Goal: Task Accomplishment & Management: Complete application form

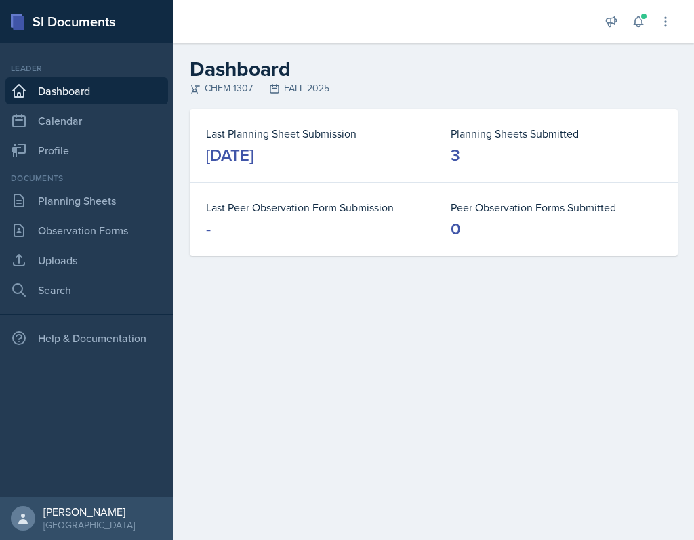
click at [653, 375] on main "Dashboard CHEM 1307 FALL 2025 Last Planning Sheet Submission [DATE] Planning Sh…" at bounding box center [433, 291] width 520 height 496
drag, startPoint x: 611, startPoint y: 383, endPoint x: 691, endPoint y: 344, distance: 88.8
click at [653, 344] on main "Dashboard CHEM 1307 FALL 2025 Last Planning Sheet Submission [DATE] Planning Sh…" at bounding box center [433, 291] width 520 height 496
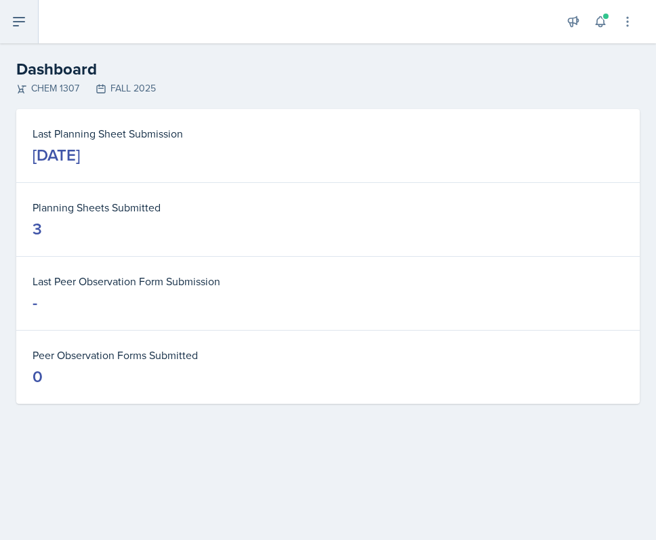
click at [33, 24] on button at bounding box center [19, 21] width 39 height 43
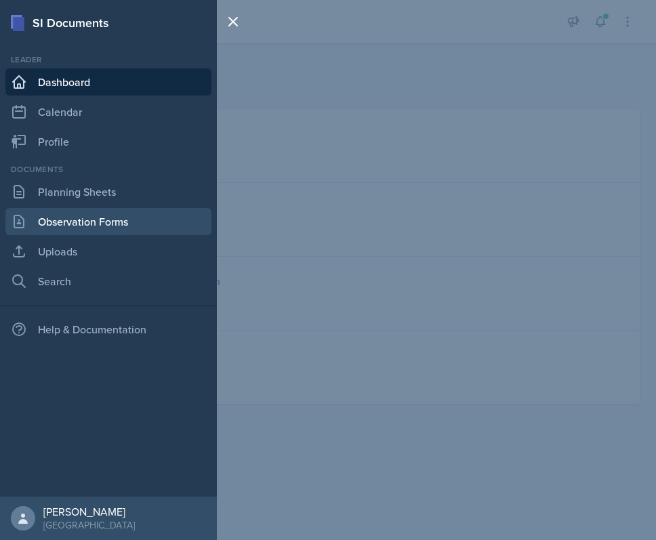
click at [114, 217] on link "Observation Forms" at bounding box center [108, 221] width 206 height 27
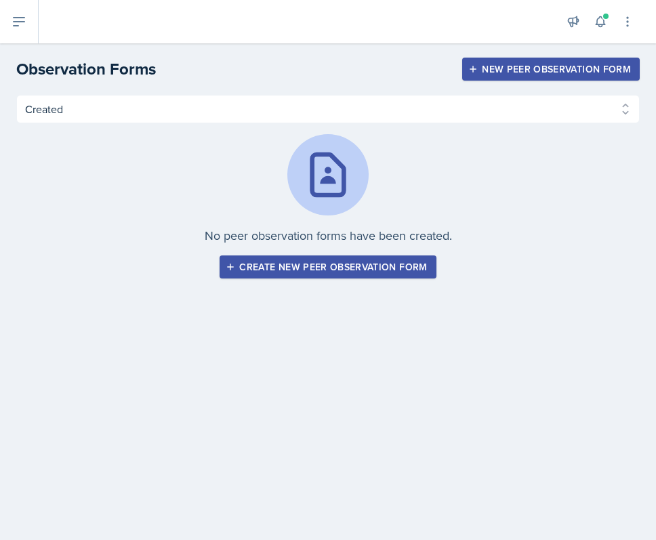
click at [546, 70] on div "New Peer Observation Form" at bounding box center [551, 69] width 160 height 11
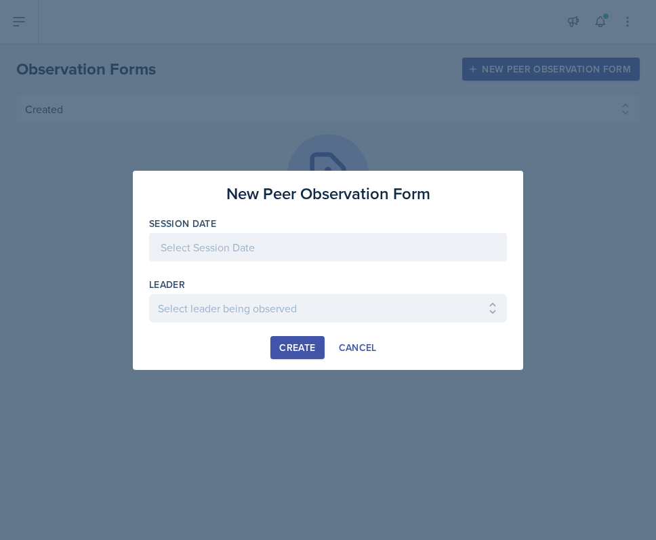
click at [270, 243] on div at bounding box center [328, 247] width 358 height 28
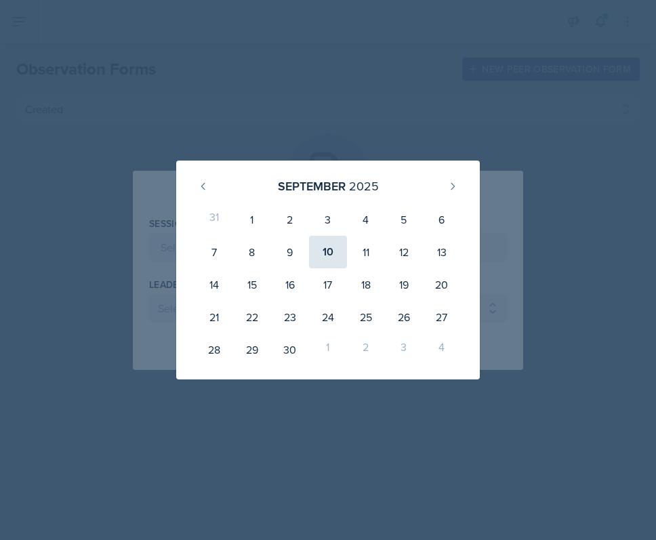
click at [320, 258] on div "10" at bounding box center [328, 252] width 38 height 33
type input "[DATE]"
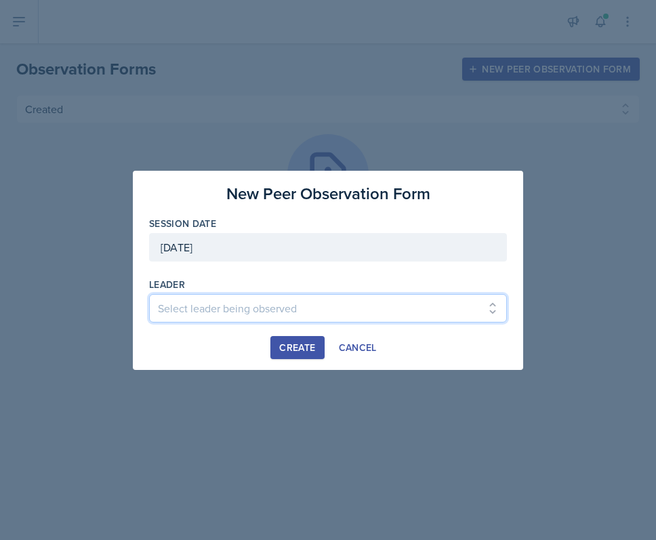
click at [309, 305] on select "Select leader being observed [PERSON_NAME] / CHEM 1307 [PERSON_NAME] / BIOL 130…" at bounding box center [328, 308] width 358 height 28
select select "ba42cf36-797a-4d05-843b-29d231233586"
click at [149, 294] on select "Select leader being observed [PERSON_NAME] / CHEM 1307 [PERSON_NAME] / BIOL 130…" at bounding box center [328, 308] width 358 height 28
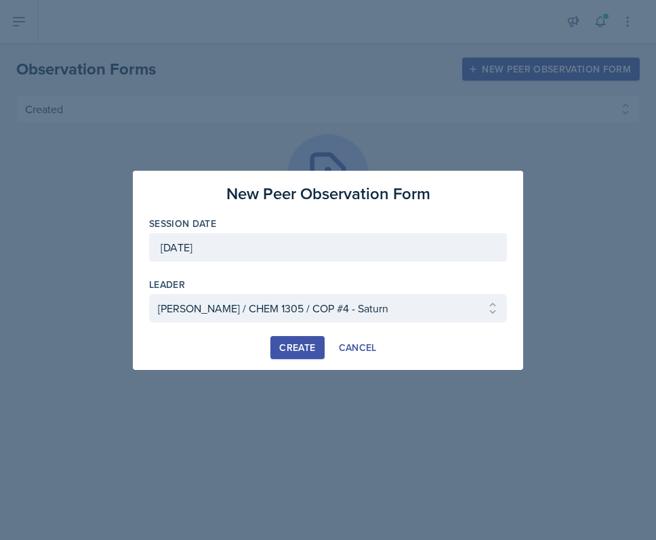
click at [295, 342] on div "Create" at bounding box center [297, 347] width 36 height 11
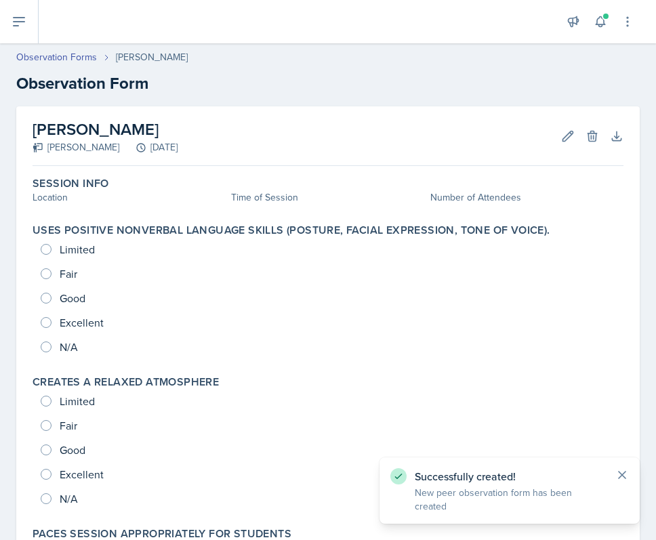
click at [623, 482] on icon at bounding box center [622, 475] width 14 height 14
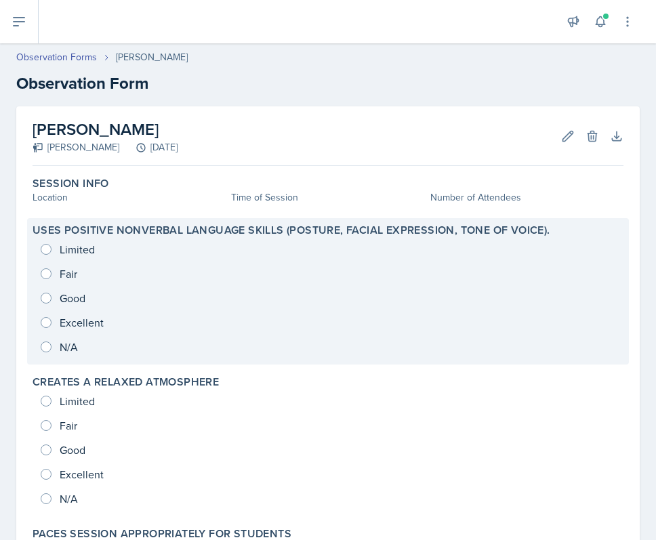
click at [68, 318] on div "Limited Fair Good Excellent N/A" at bounding box center [328, 298] width 591 height 122
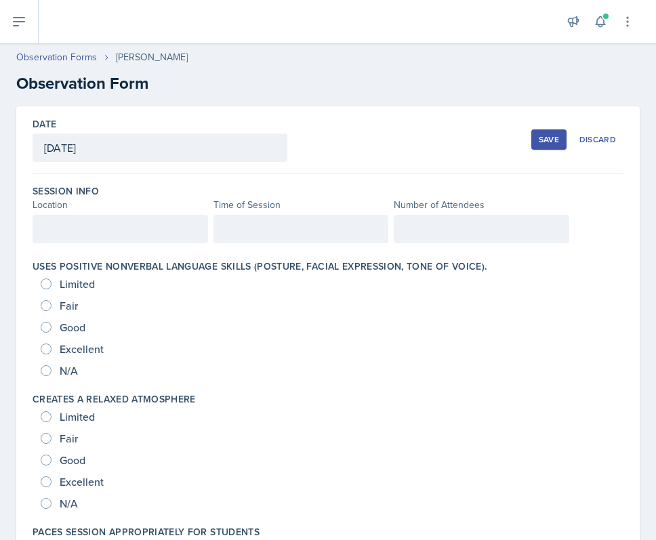
click at [106, 240] on div at bounding box center [120, 229] width 175 height 28
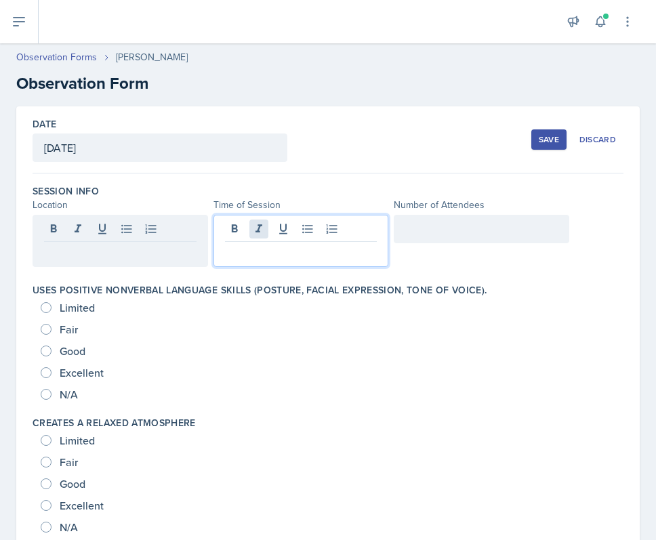
click at [257, 221] on div at bounding box center [300, 241] width 175 height 52
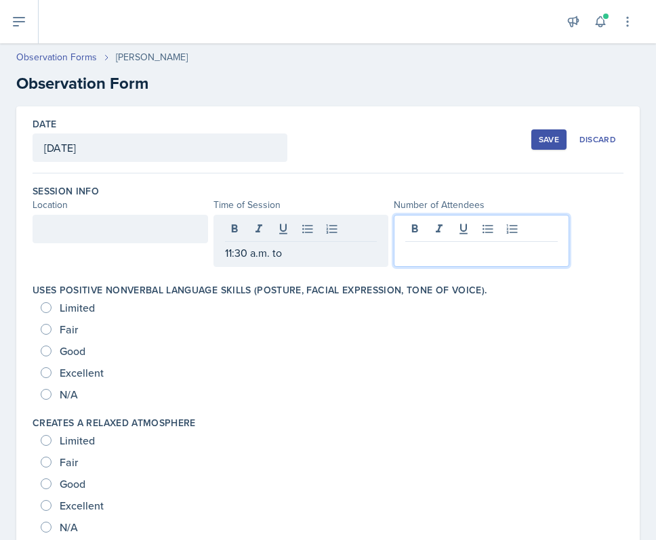
click at [419, 221] on div at bounding box center [480, 241] width 175 height 52
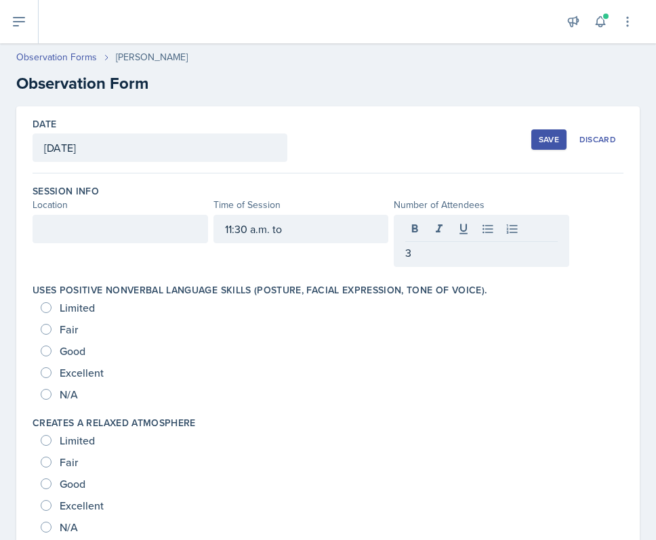
click at [123, 266] on div "Session Info Location Time of Session Number of Attendees 11:30 a.m. to 3" at bounding box center [328, 228] width 591 height 99
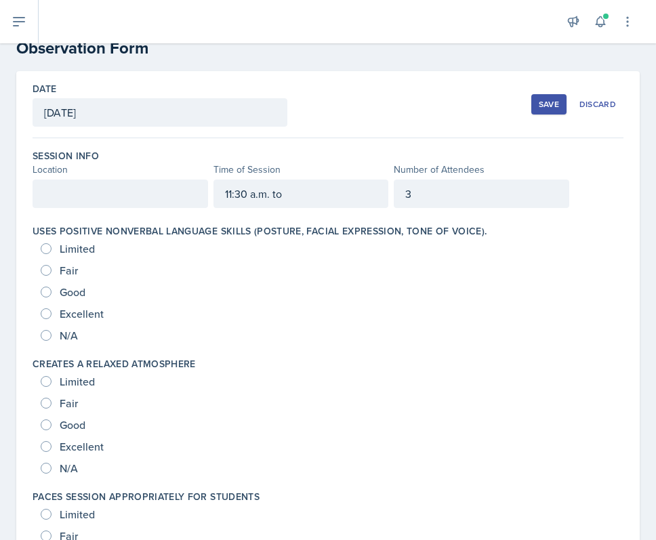
scroll to position [34, 0]
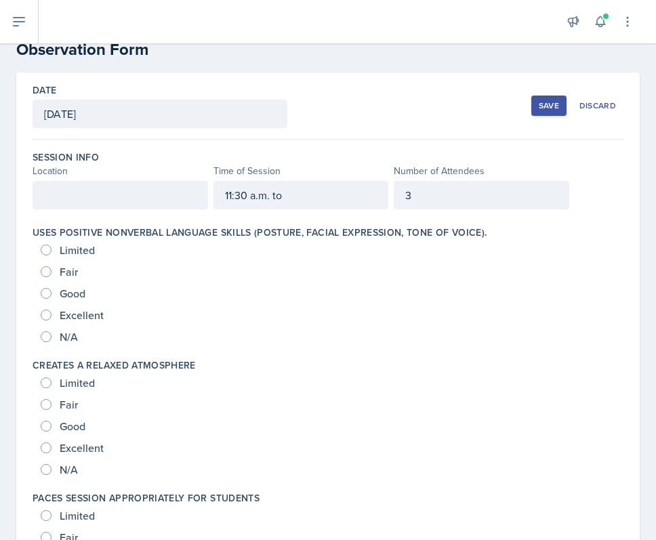
click at [364, 100] on div "Date [DATE] [DATE] 31 1 2 3 4 5 6 7 8 9 10 11 12 13 14 15 16 17 18 19 20 21 22 …" at bounding box center [328, 105] width 591 height 67
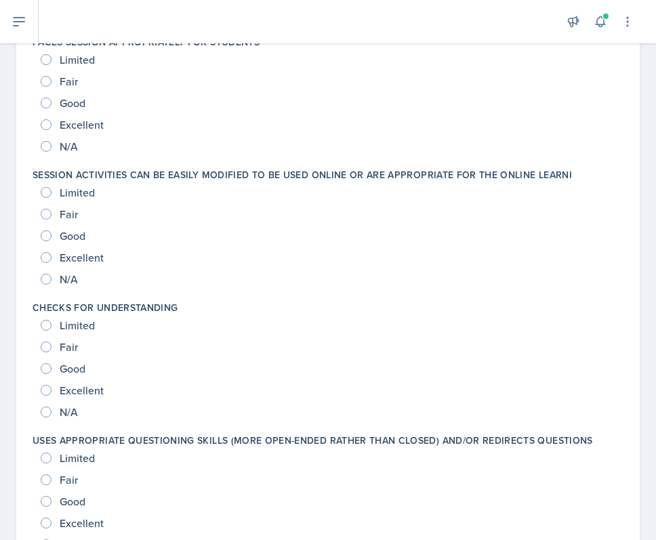
scroll to position [0, 0]
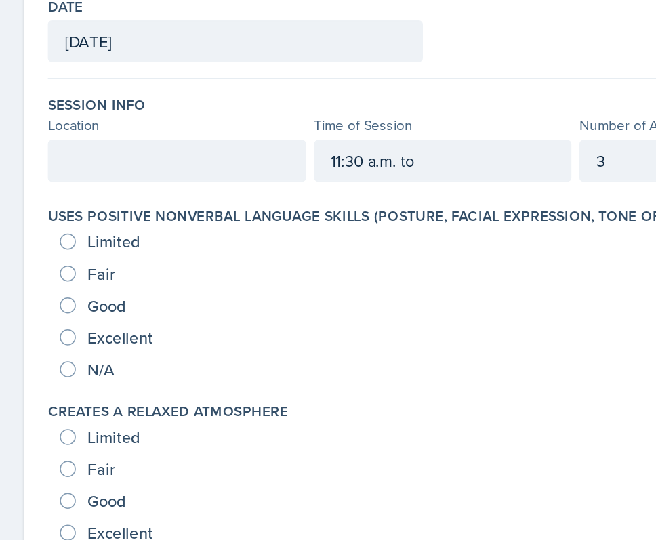
click at [74, 349] on span "Excellent" at bounding box center [82, 349] width 44 height 14
click at [51, 349] on input "Excellent" at bounding box center [46, 348] width 11 height 11
radio input "true"
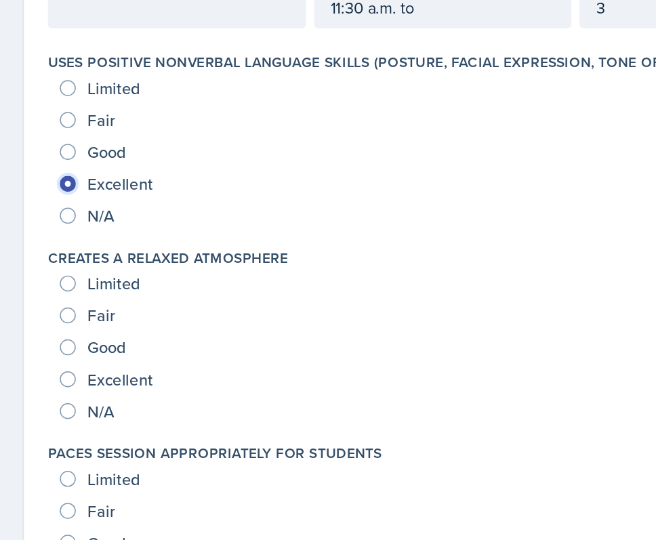
scroll to position [104, 0]
click at [77, 366] on div "Excellent" at bounding box center [74, 377] width 66 height 22
click at [80, 375] on span "Excellent" at bounding box center [82, 377] width 44 height 14
click at [51, 375] on input "Excellent" at bounding box center [46, 377] width 11 height 11
radio input "true"
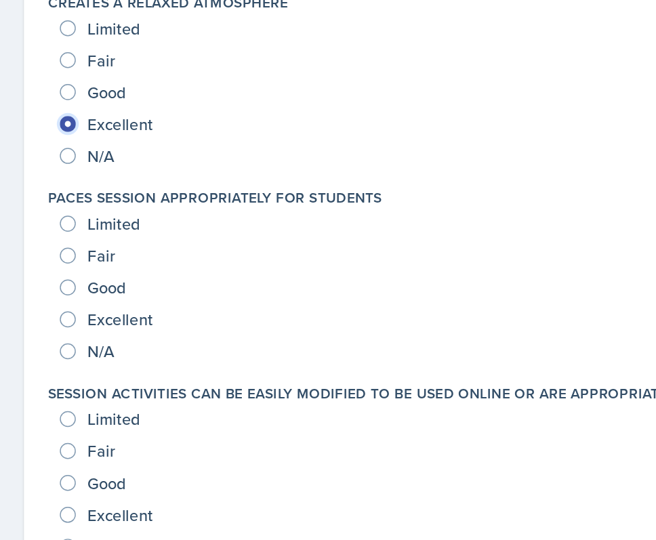
scroll to position [278, 0]
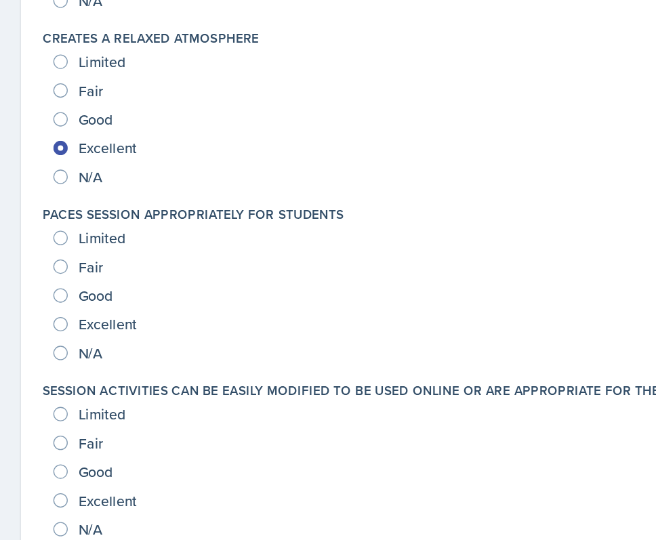
click at [74, 329] on span "Excellent" at bounding box center [82, 336] width 44 height 14
click at [51, 331] on input "Excellent" at bounding box center [46, 336] width 11 height 11
radio input "true"
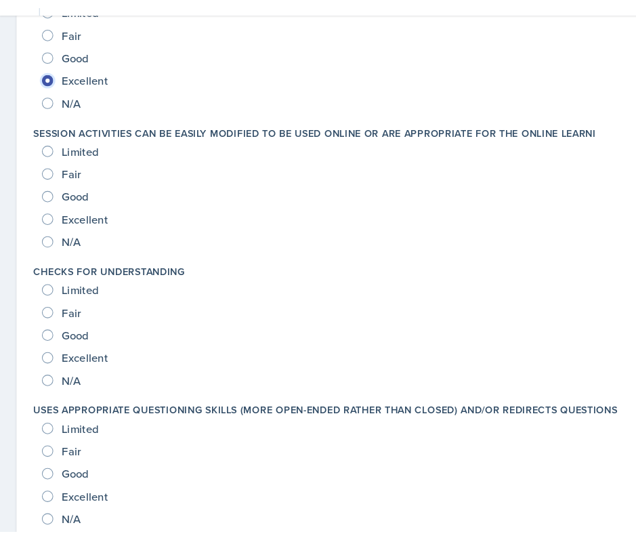
scroll to position [510, 0]
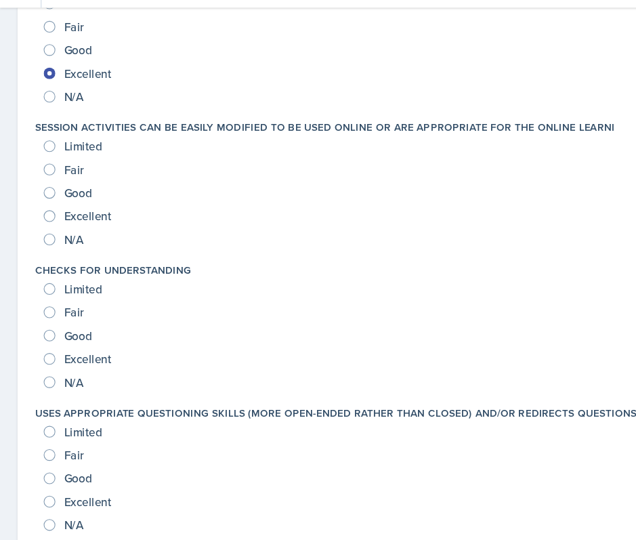
click at [76, 230] on span "Excellent" at bounding box center [82, 237] width 44 height 14
click at [51, 232] on input "Excellent" at bounding box center [46, 237] width 11 height 11
radio input "true"
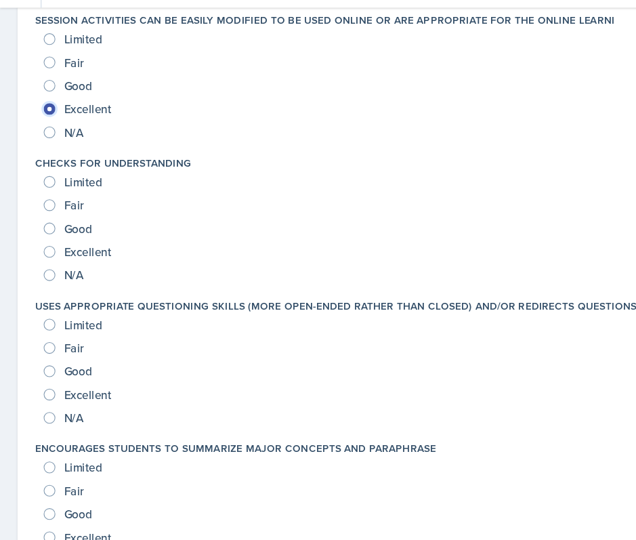
scroll to position [610, 0]
click at [91, 263] on span "Excellent" at bounding box center [82, 270] width 44 height 14
click at [51, 265] on input "Excellent" at bounding box center [46, 270] width 11 height 11
radio input "true"
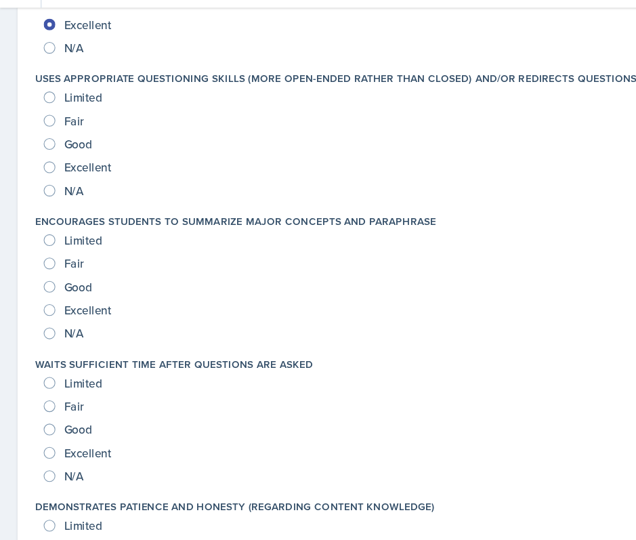
click at [88, 185] on span "Excellent" at bounding box center [82, 192] width 44 height 14
click at [51, 186] on input "Excellent" at bounding box center [46, 191] width 11 height 11
radio input "true"
click at [81, 323] on span "Excellent" at bounding box center [82, 325] width 44 height 14
click at [51, 323] on input "Excellent" at bounding box center [46, 324] width 11 height 11
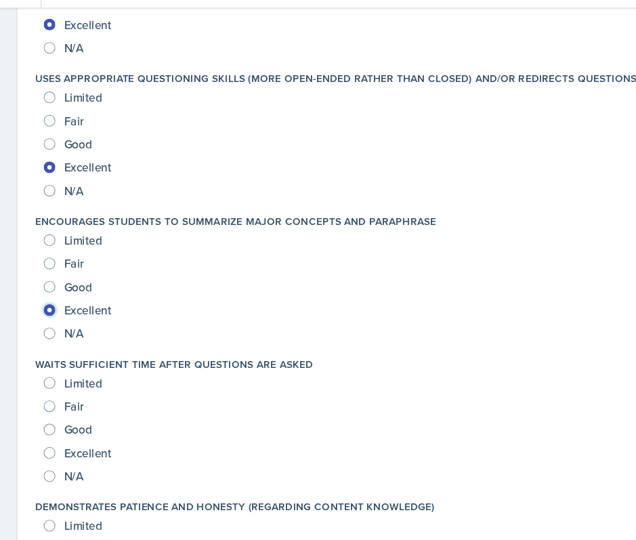
radio input "true"
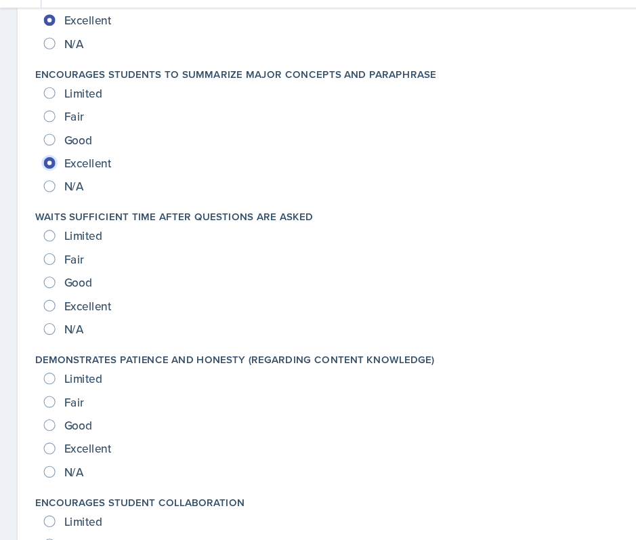
scroll to position [958, 0]
click at [85, 313] on span "Excellent" at bounding box center [82, 320] width 44 height 14
click at [51, 314] on input "Excellent" at bounding box center [46, 319] width 11 height 11
radio input "true"
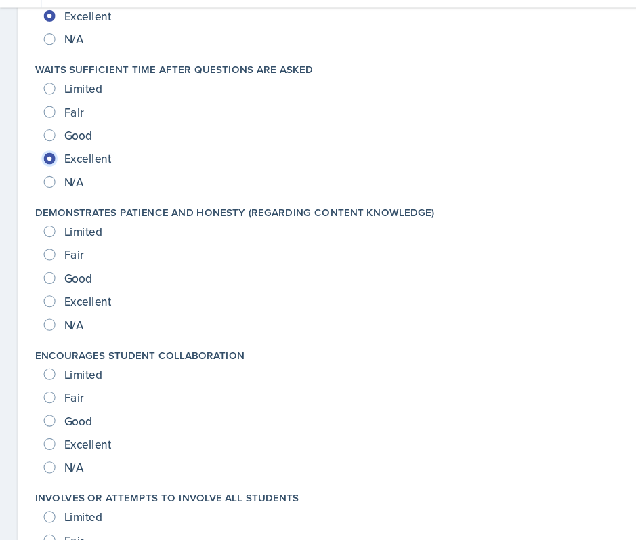
scroll to position [1096, 0]
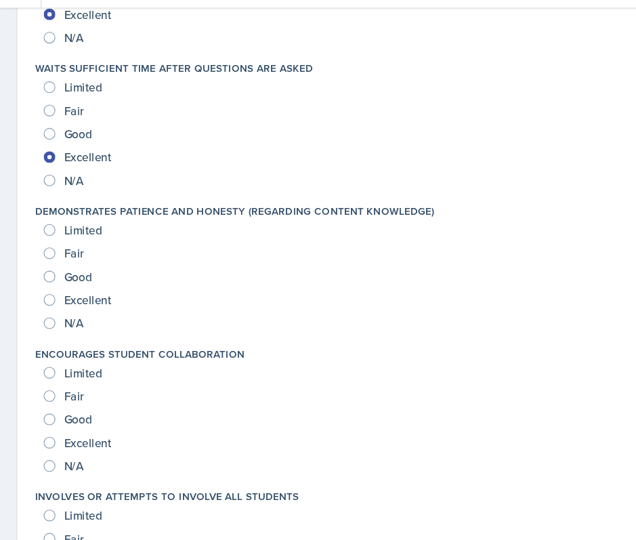
click at [86, 312] on span "Excellent" at bounding box center [82, 315] width 44 height 14
click at [51, 312] on input "Excellent" at bounding box center [46, 315] width 11 height 11
radio input "true"
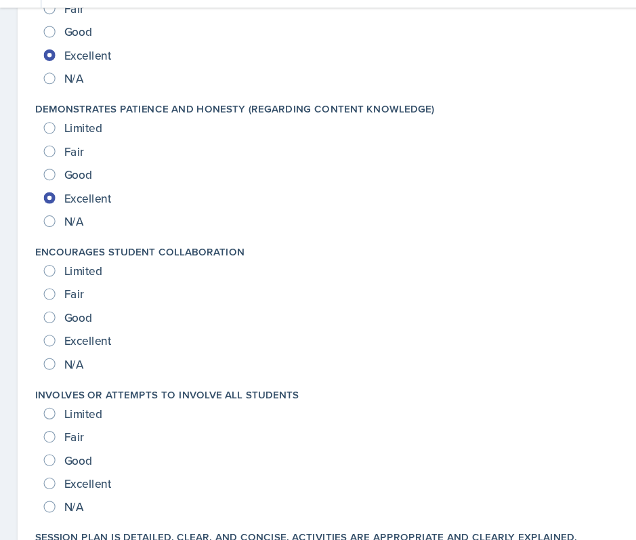
click at [89, 347] on span "Excellent" at bounding box center [82, 353] width 44 height 14
click at [51, 347] on input "Excellent" at bounding box center [46, 352] width 11 height 11
radio input "true"
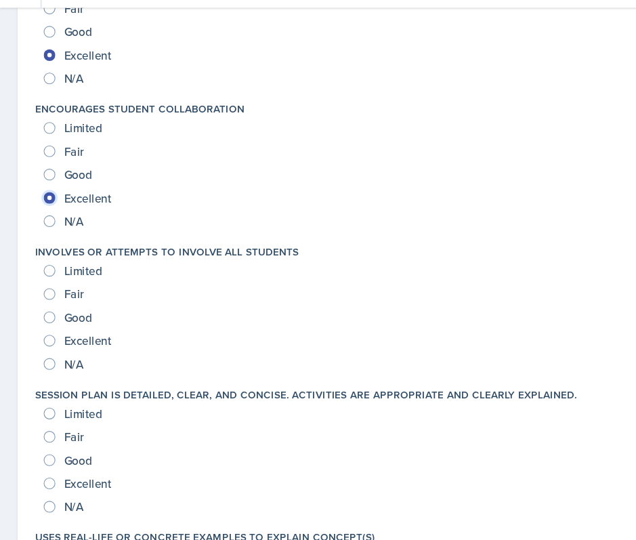
scroll to position [1384, 0]
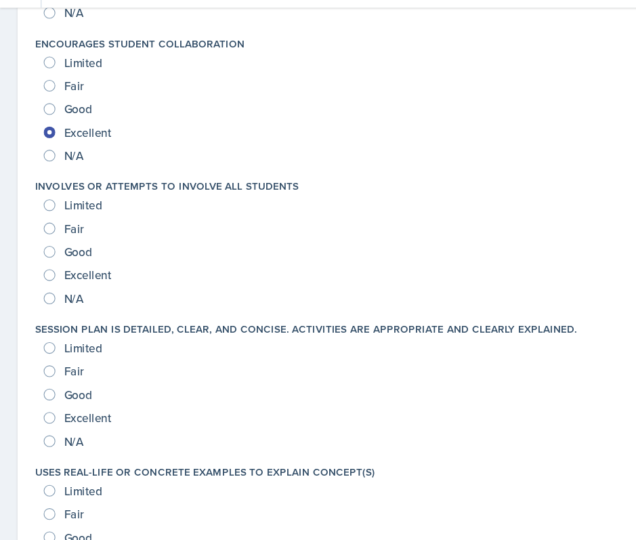
click at [86, 297] on span "Excellent" at bounding box center [82, 292] width 44 height 14
click at [51, 297] on input "Excellent" at bounding box center [46, 291] width 11 height 11
radio input "true"
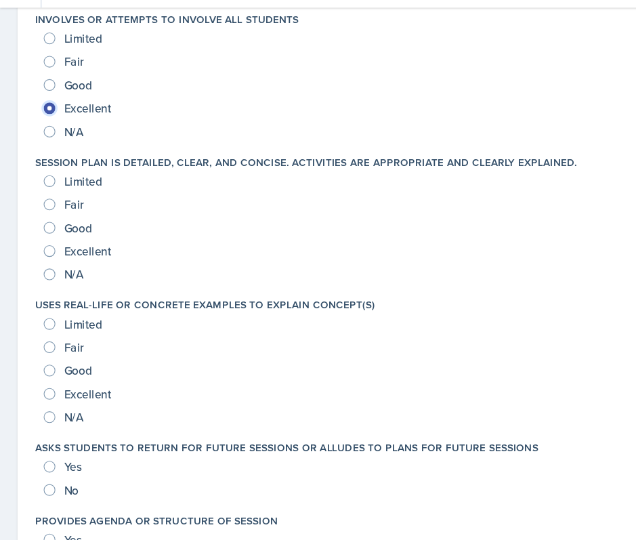
scroll to position [1559, 0]
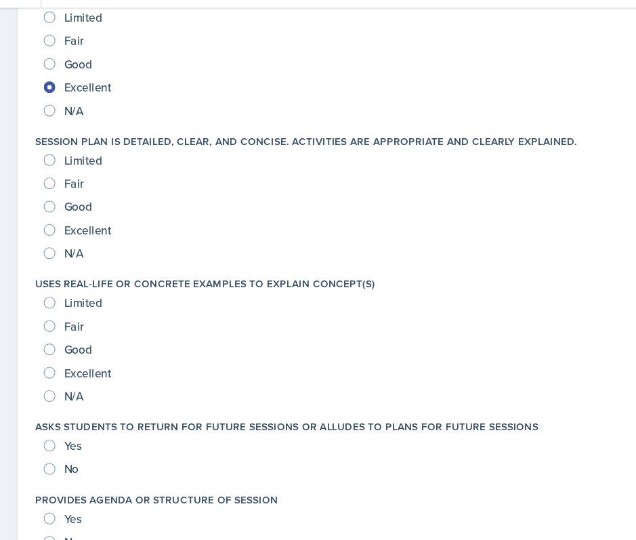
click at [98, 246] on span "Excellent" at bounding box center [82, 250] width 44 height 14
click at [51, 246] on input "Excellent" at bounding box center [46, 249] width 11 height 11
radio input "true"
click at [97, 381] on span "Excellent" at bounding box center [82, 383] width 44 height 14
click at [51, 381] on input "Excellent" at bounding box center [46, 382] width 11 height 11
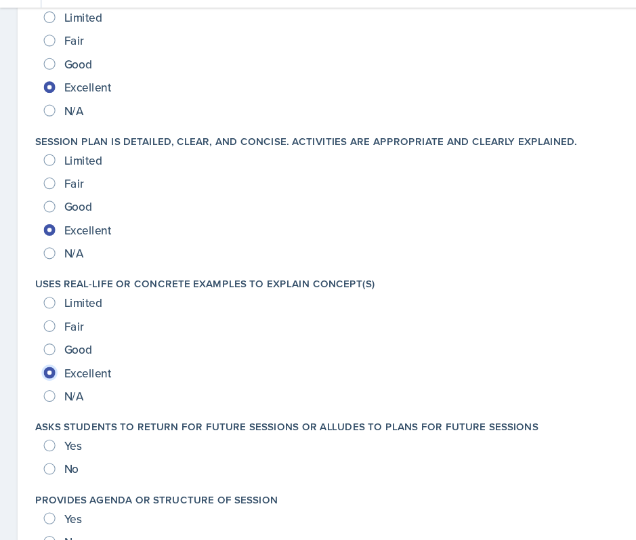
radio input "true"
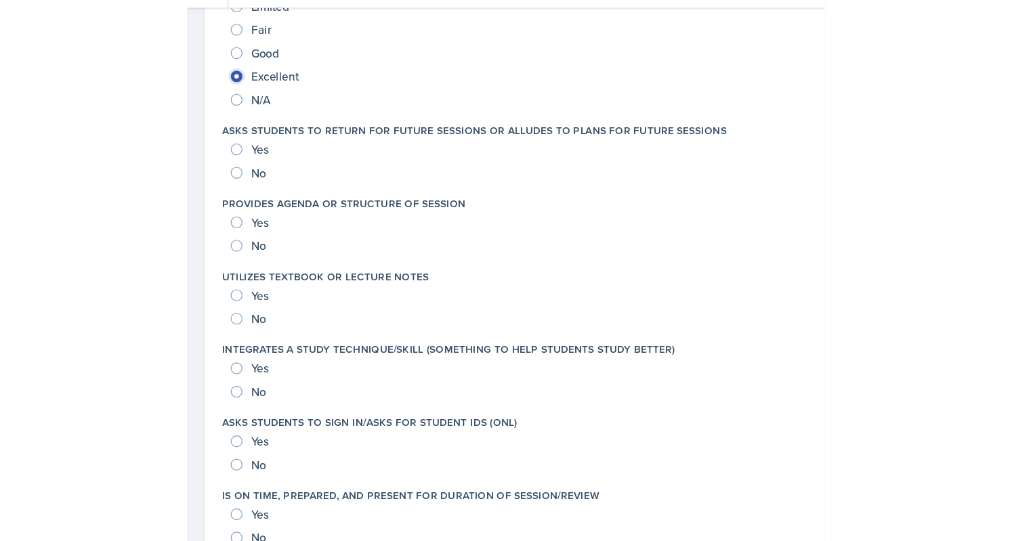
scroll to position [1835, 0]
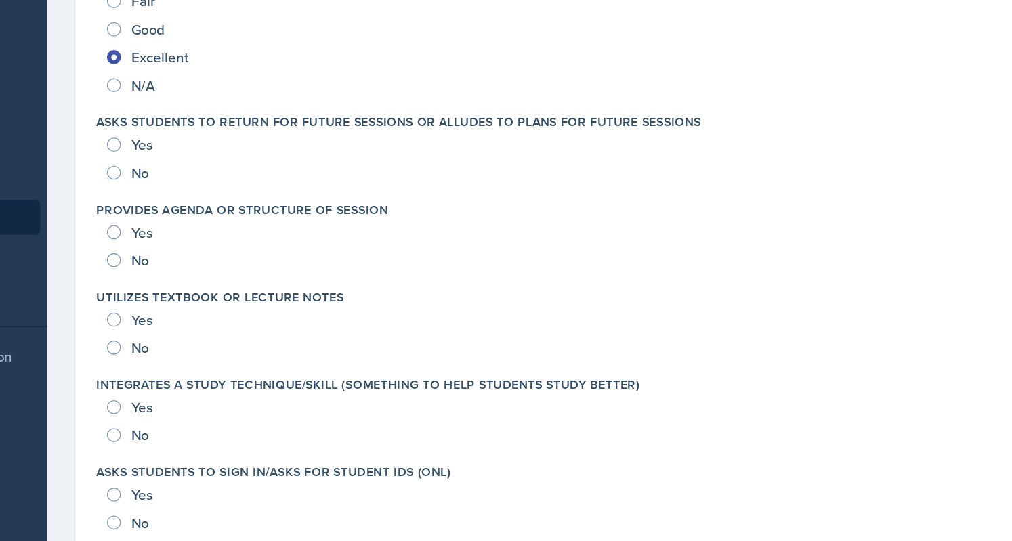
click at [249, 170] on span "Yes" at bounding box center [246, 174] width 16 height 14
click at [230, 170] on input "Yes" at bounding box center [224, 174] width 11 height 11
radio input "true"
click at [236, 232] on div "Yes" at bounding box center [238, 242] width 38 height 22
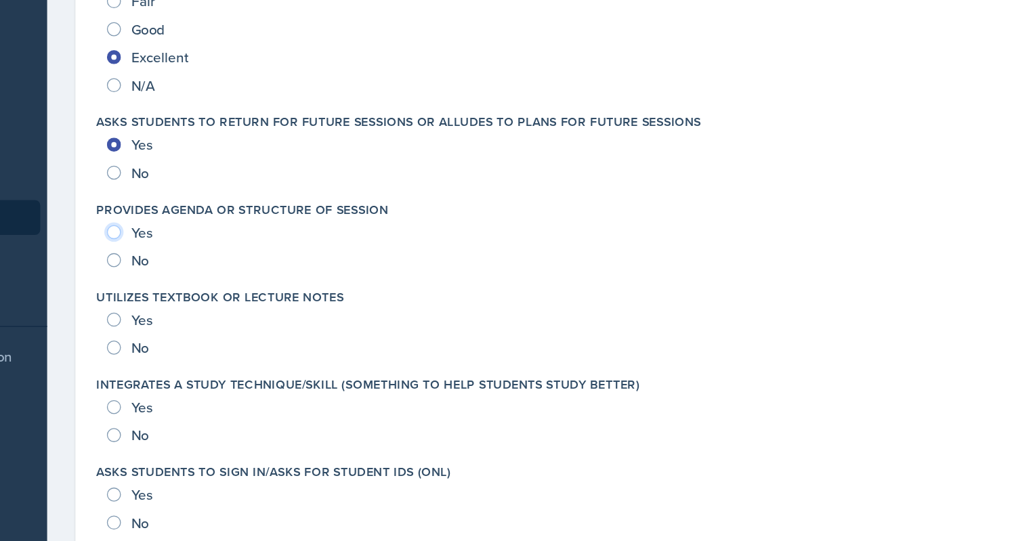
click at [229, 241] on input "Yes" at bounding box center [224, 241] width 11 height 11
radio input "true"
click at [226, 299] on div "Yes" at bounding box center [238, 310] width 38 height 22
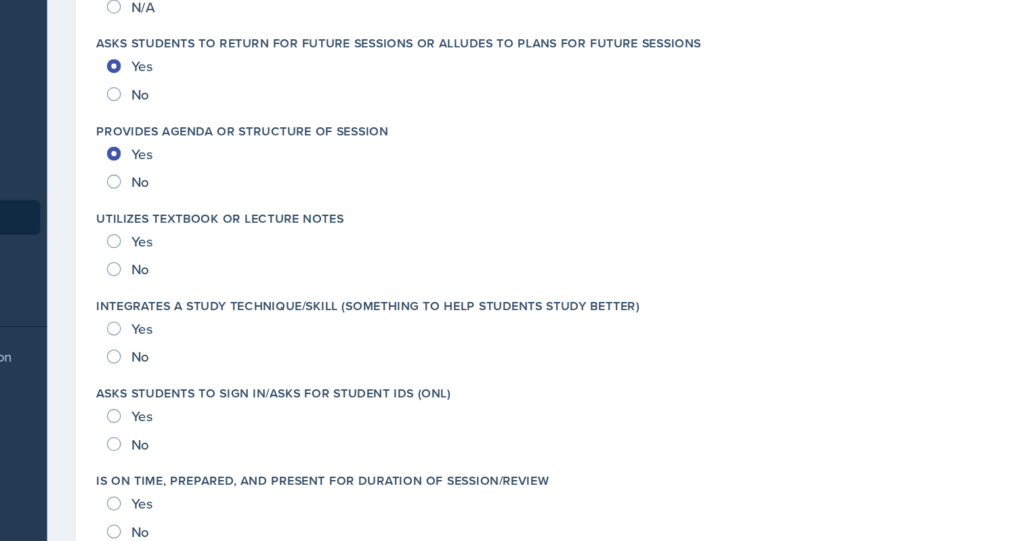
click at [230, 242] on div "Yes" at bounding box center [238, 249] width 38 height 22
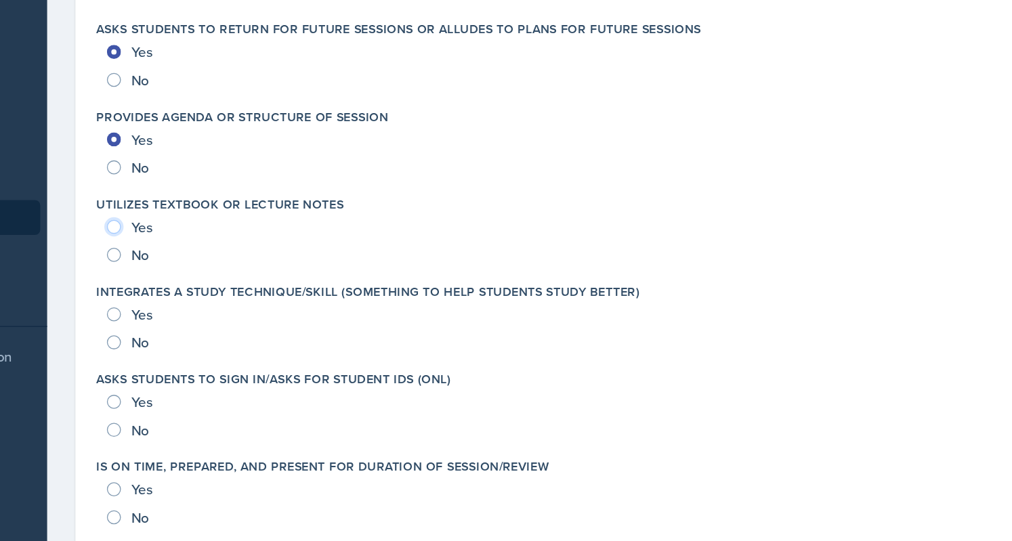
click at [221, 238] on input "Yes" at bounding box center [224, 237] width 11 height 11
radio input "true"
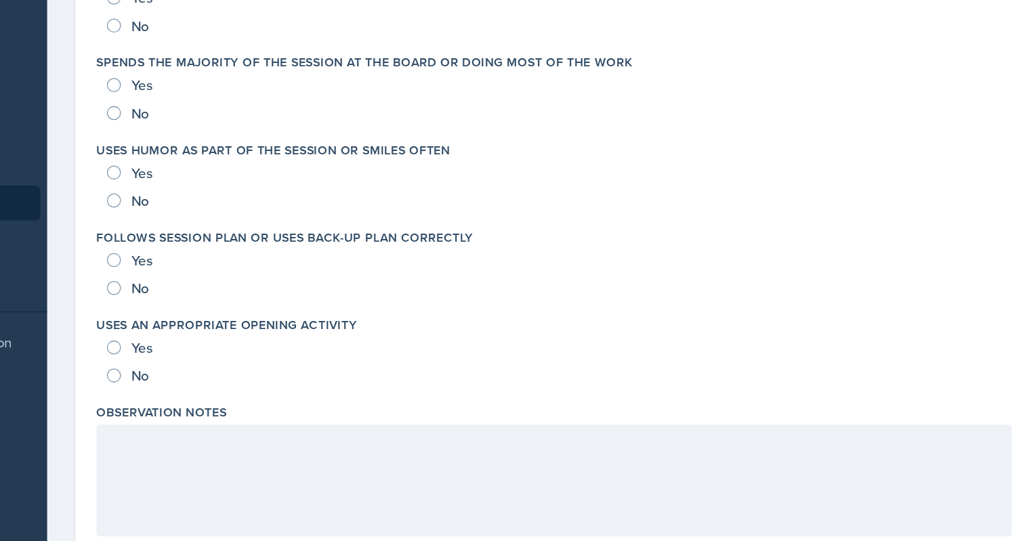
scroll to position [0, 0]
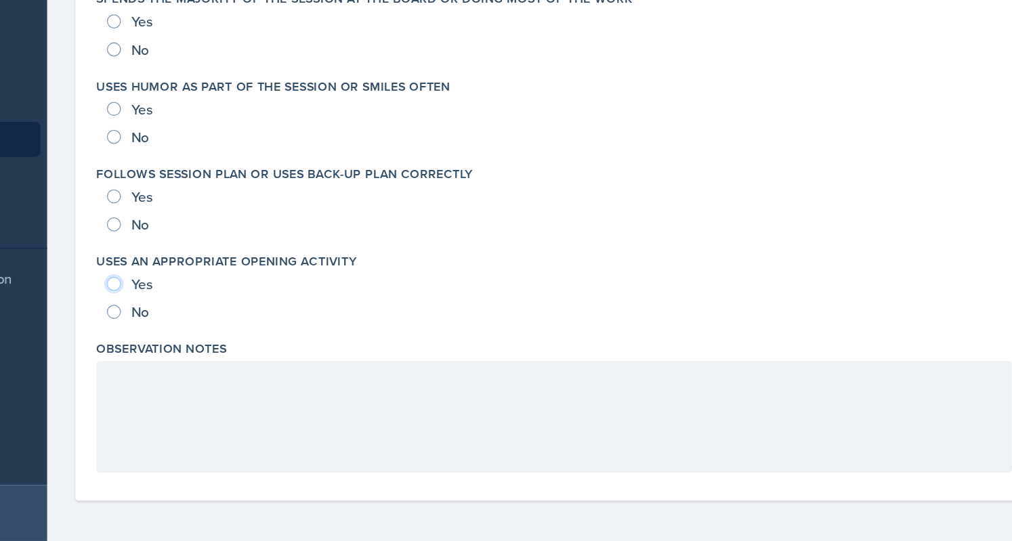
click at [225, 342] on input "Yes" at bounding box center [224, 342] width 11 height 11
radio input "true"
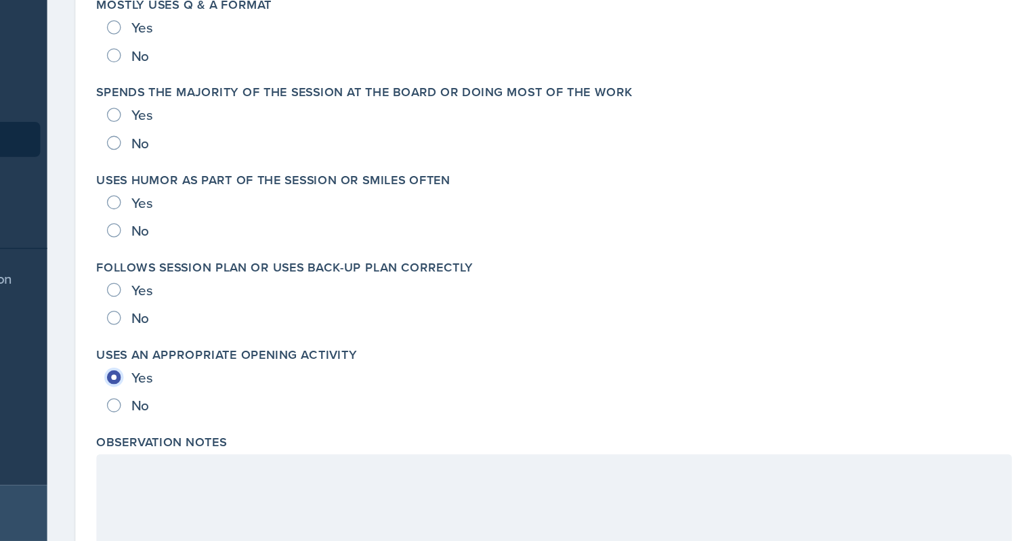
scroll to position [2469, 0]
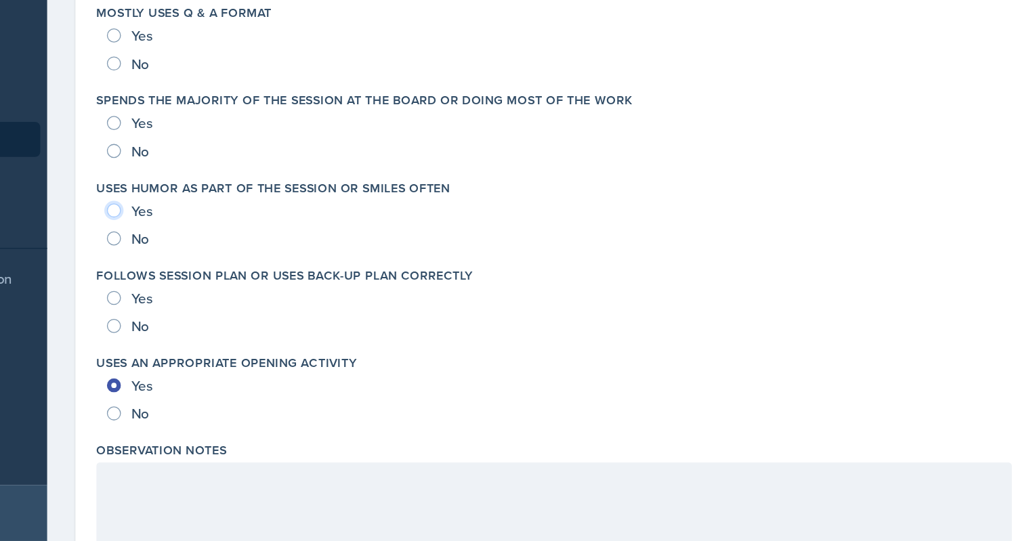
click at [222, 284] on input "Yes" at bounding box center [224, 285] width 11 height 11
radio input "true"
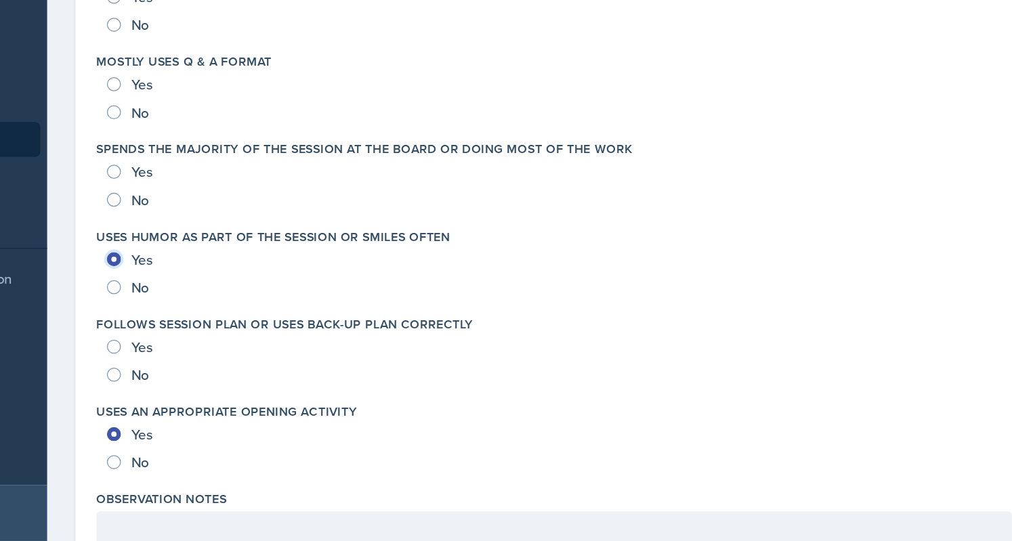
scroll to position [2415, 0]
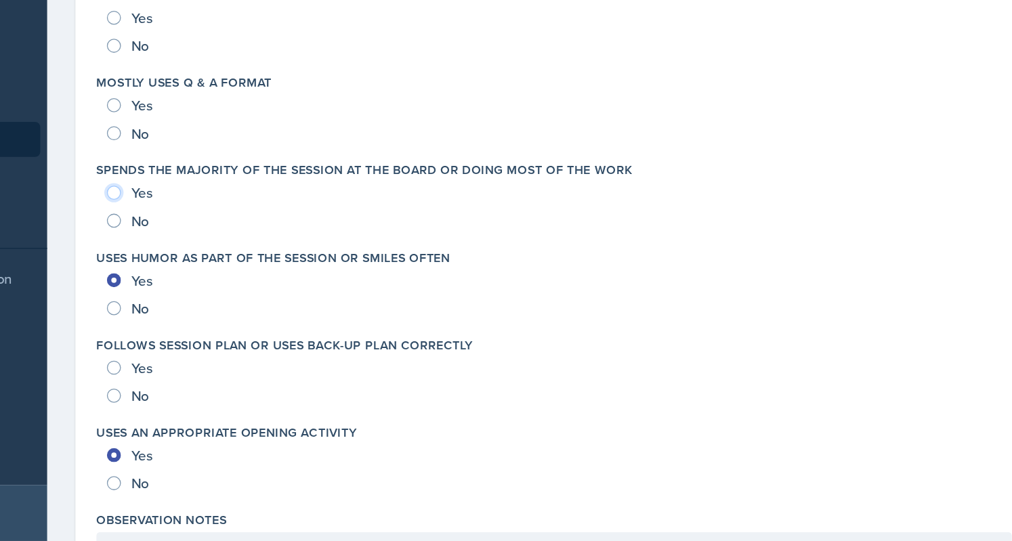
click at [230, 270] on input "Yes" at bounding box center [224, 271] width 11 height 11
radio input "true"
click at [225, 288] on input "No" at bounding box center [224, 293] width 11 height 11
radio input "true"
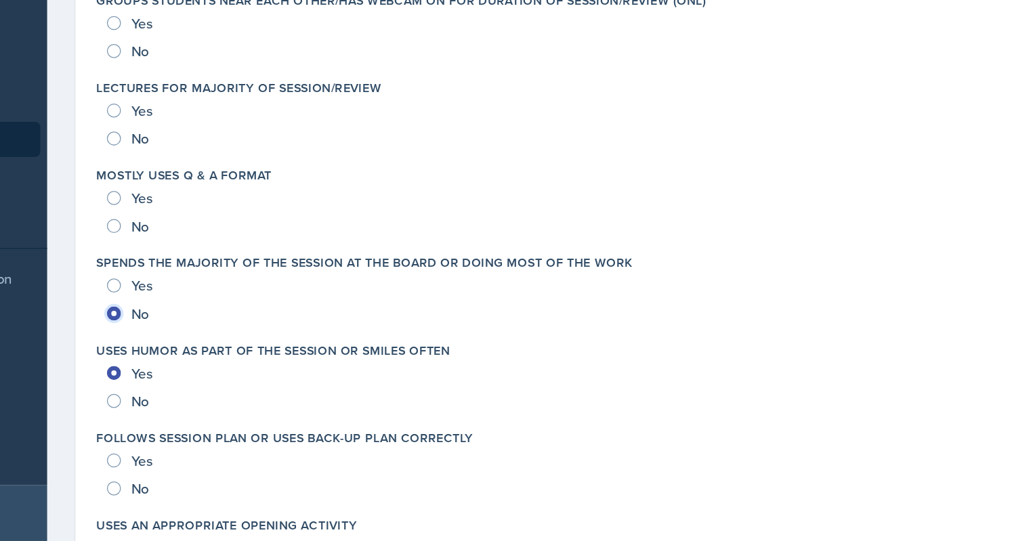
scroll to position [2339, 0]
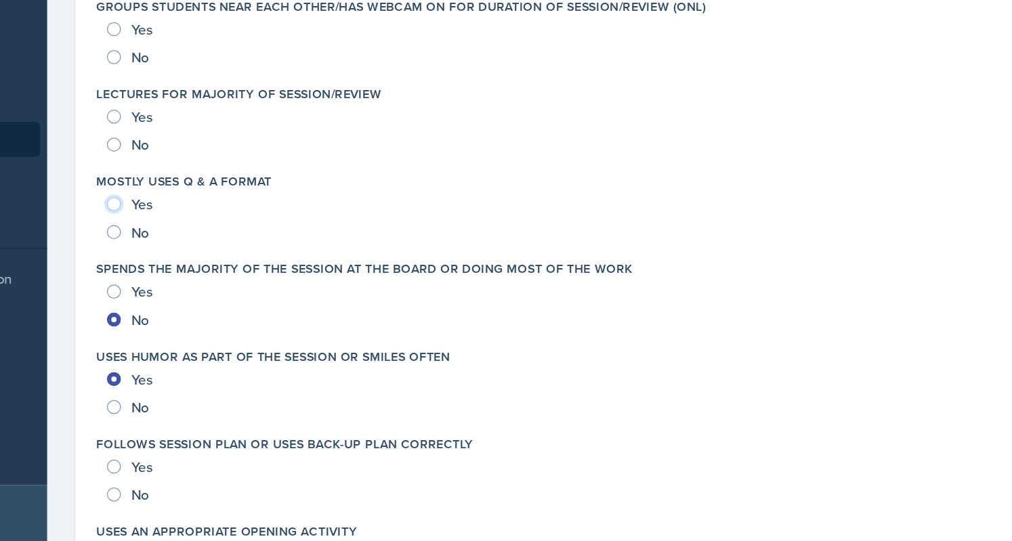
click at [222, 276] on input "Yes" at bounding box center [224, 280] width 11 height 11
radio input "true"
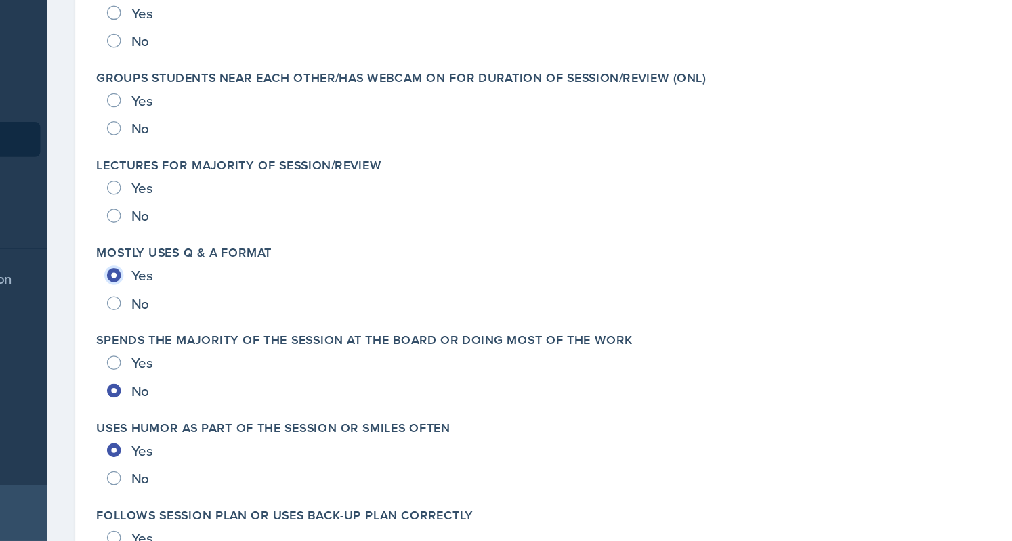
scroll to position [2284, 0]
click at [220, 286] on input "No" at bounding box center [224, 288] width 11 height 11
radio input "true"
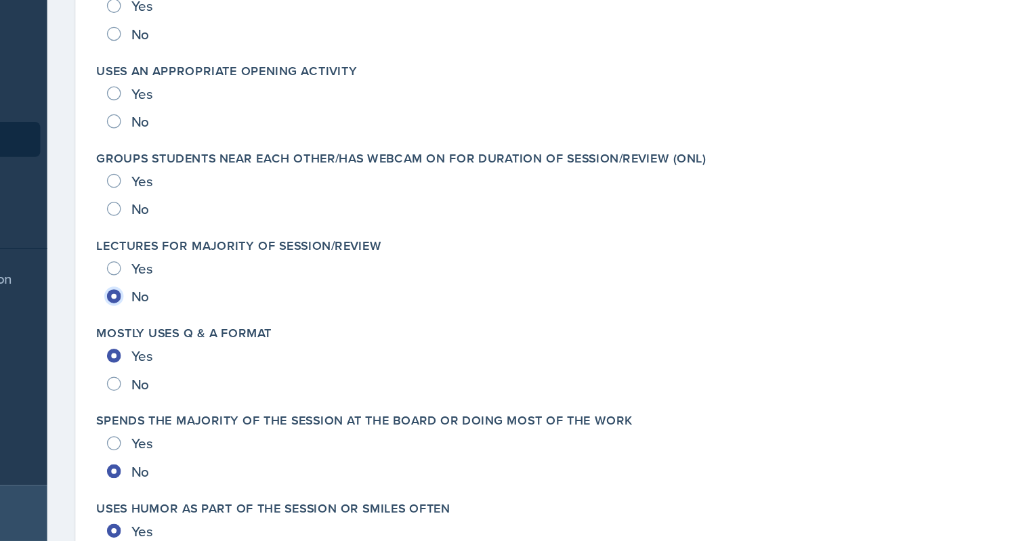
scroll to position [2218, 0]
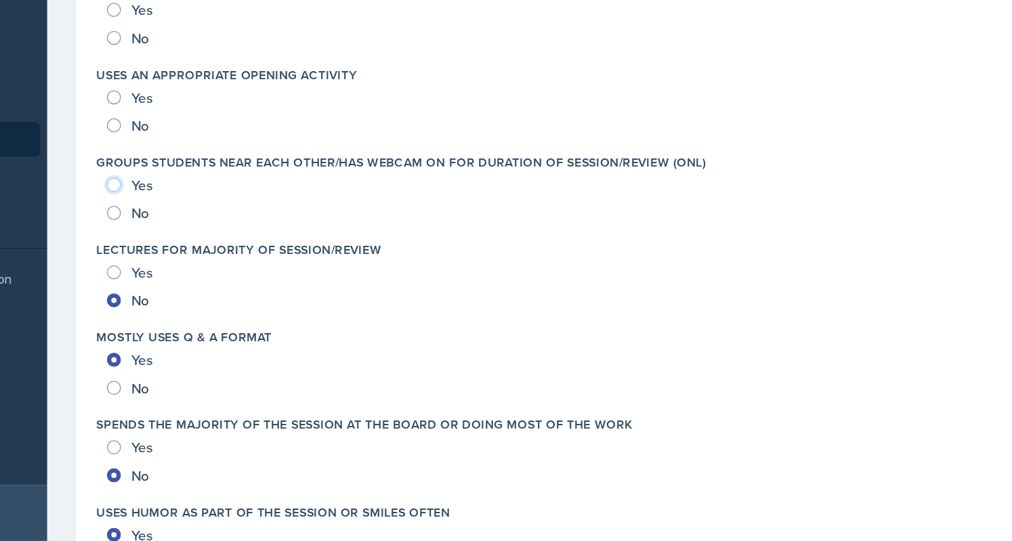
click at [226, 263] on input "Yes" at bounding box center [224, 265] width 11 height 11
radio input "true"
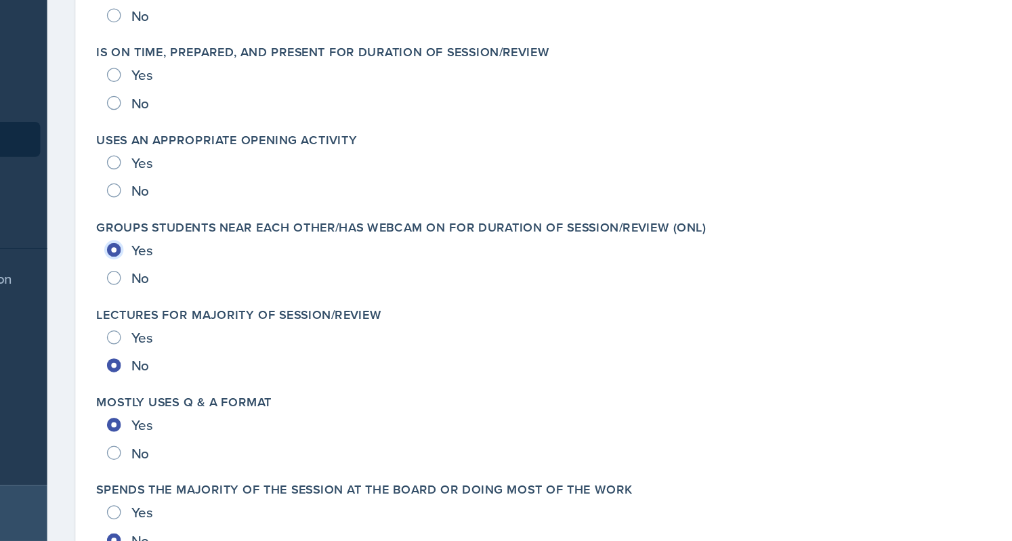
scroll to position [2164, 0]
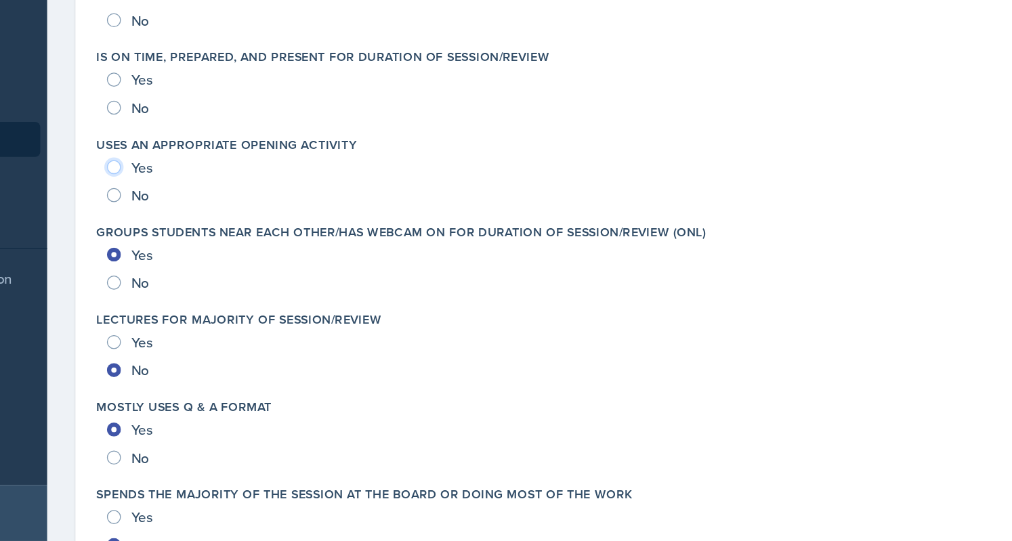
click at [226, 253] on input "Yes" at bounding box center [224, 252] width 11 height 11
radio input "true"
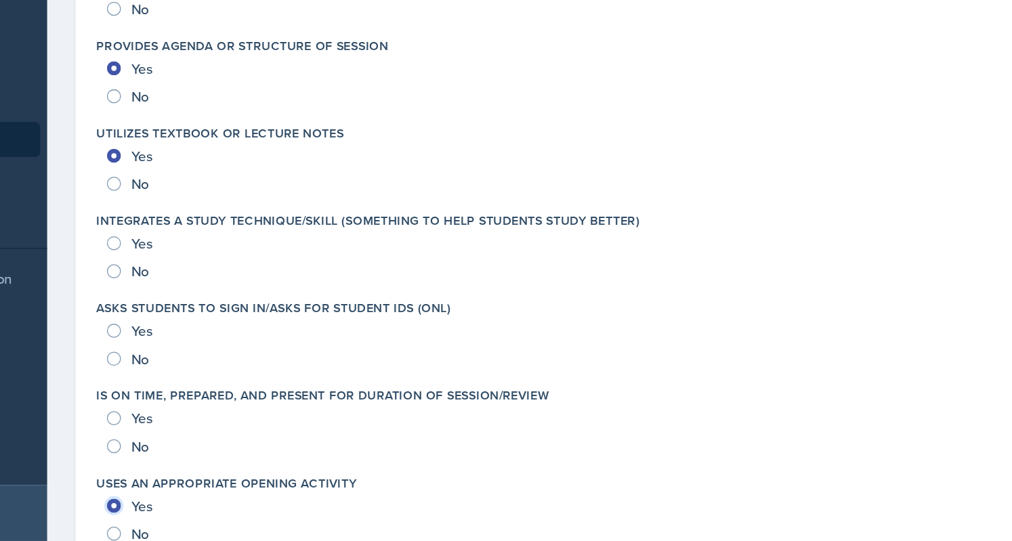
scroll to position [1919, 0]
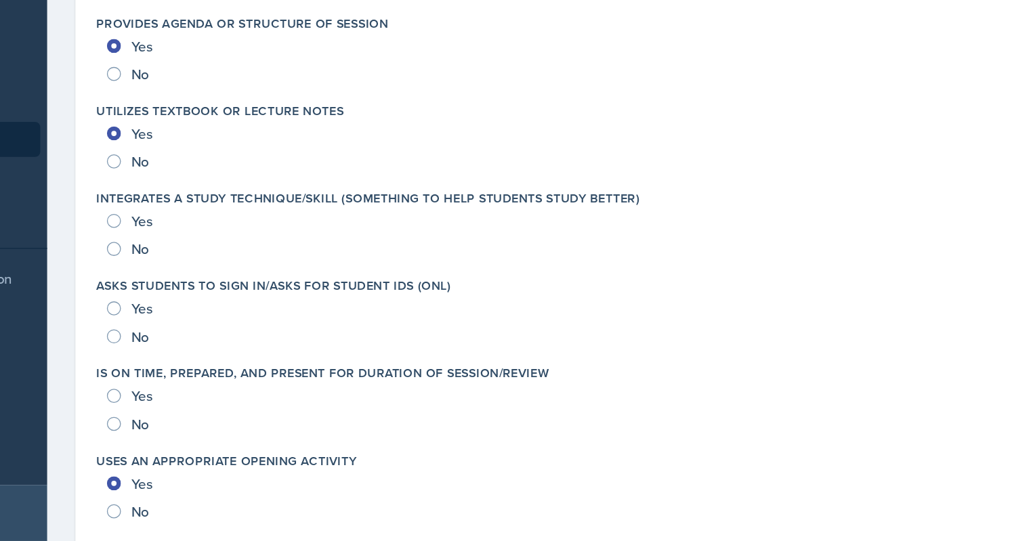
click at [234, 292] on div "Yes" at bounding box center [238, 293] width 38 height 22
click at [220, 352] on div "Yes" at bounding box center [238, 361] width 38 height 22
click at [228, 293] on input "Yes" at bounding box center [224, 293] width 11 height 11
radio input "true"
click at [226, 431] on input "Yes" at bounding box center [224, 428] width 11 height 11
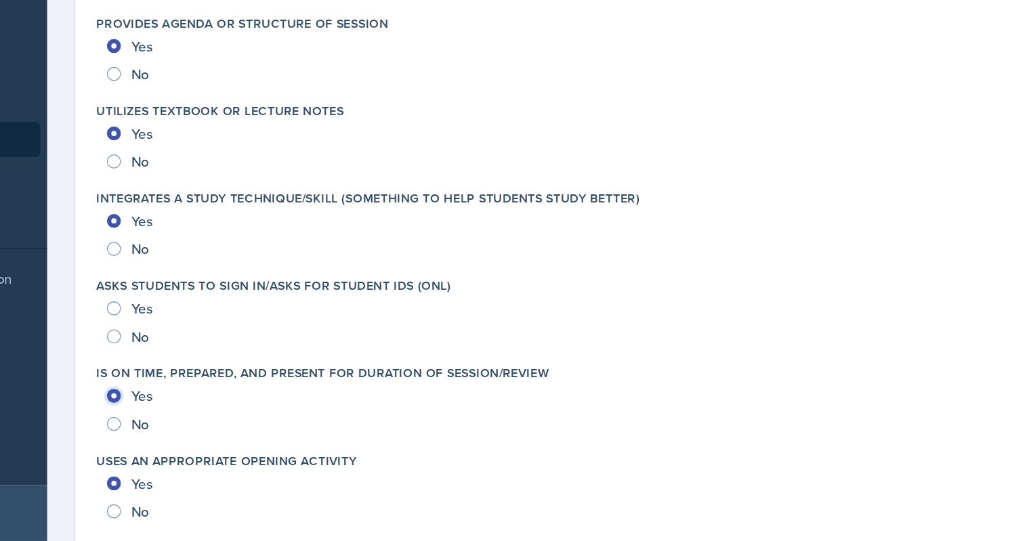
radio input "true"
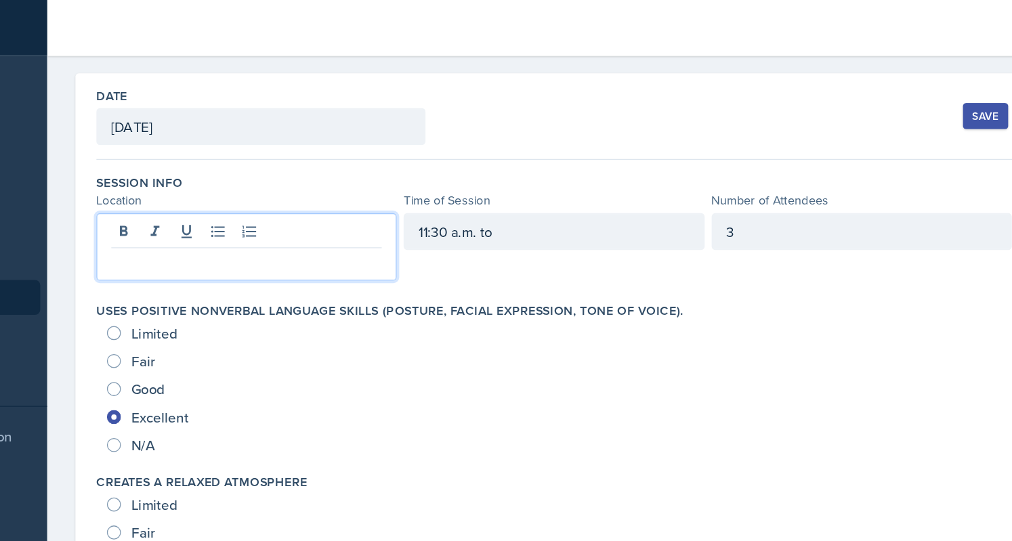
scroll to position [73, 0]
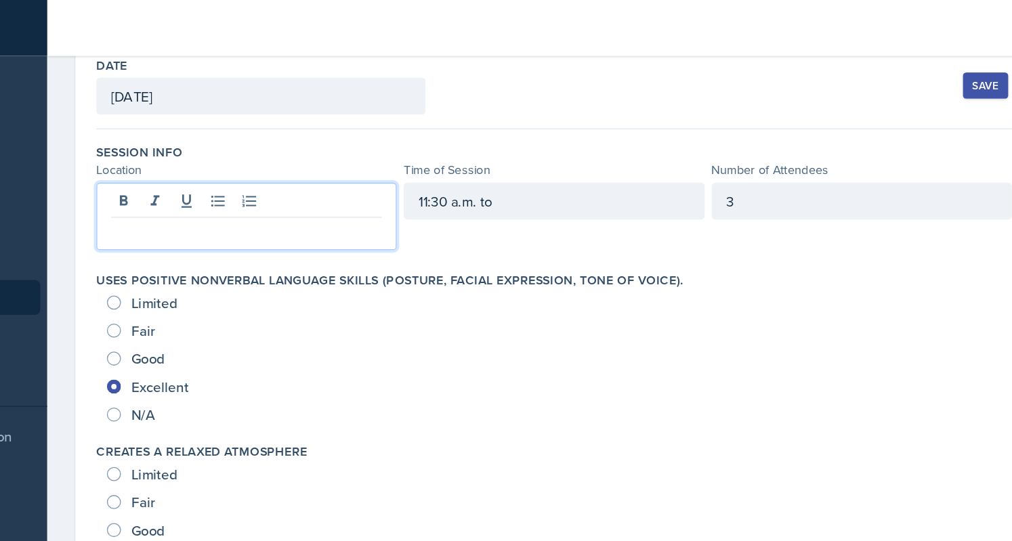
click at [326, 186] on p at bounding box center [327, 179] width 209 height 16
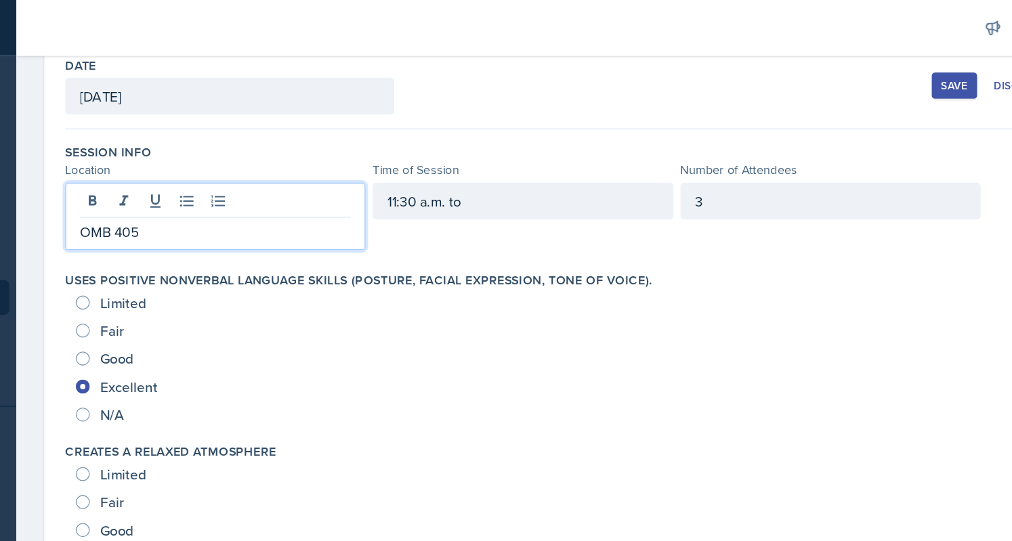
click at [341, 184] on p "OMB 405" at bounding box center [327, 179] width 209 height 16
click at [315, 175] on p "OMB 405" at bounding box center [327, 179] width 209 height 16
click at [265, 175] on p "OMB 405" at bounding box center [327, 179] width 209 height 16
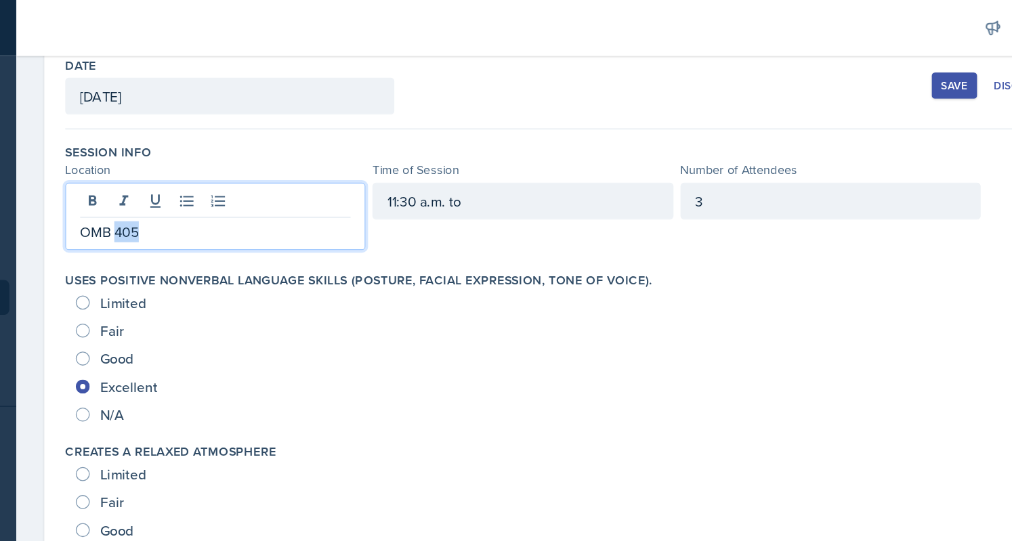
click at [265, 175] on p "OMB 405" at bounding box center [327, 179] width 209 height 16
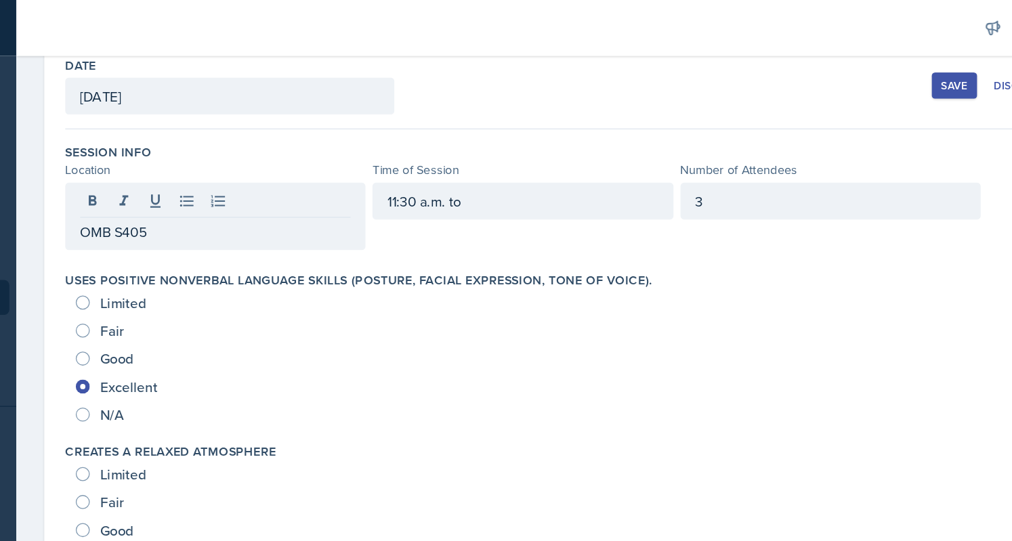
click at [278, 190] on div "OMB S405" at bounding box center [327, 168] width 232 height 52
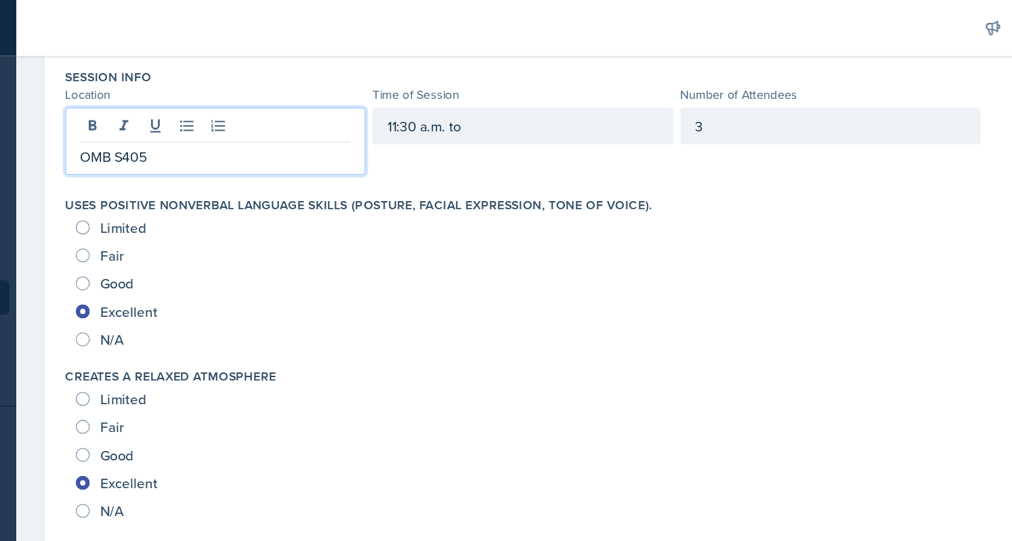
scroll to position [132, 0]
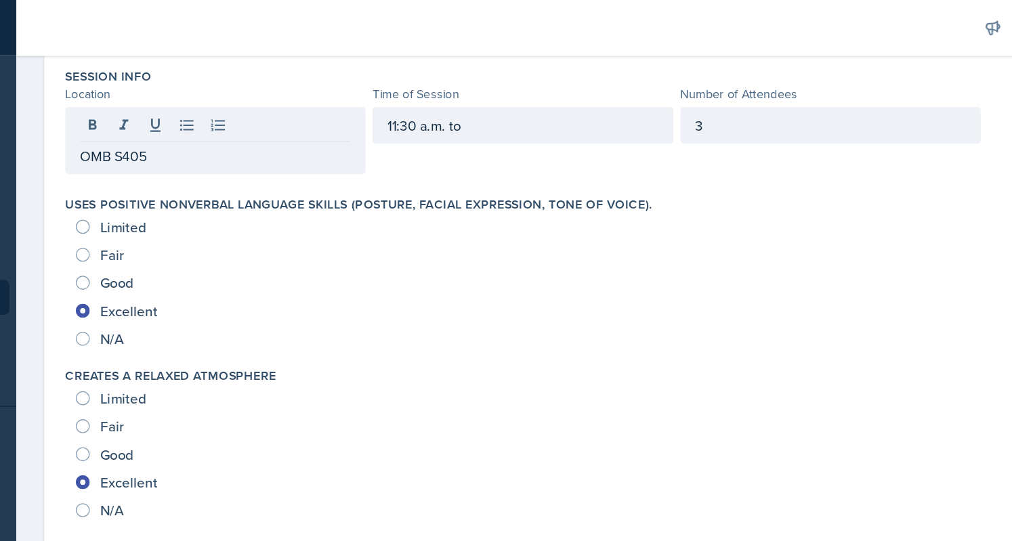
click at [568, 87] on div "11:30 a.m. to" at bounding box center [565, 97] width 232 height 28
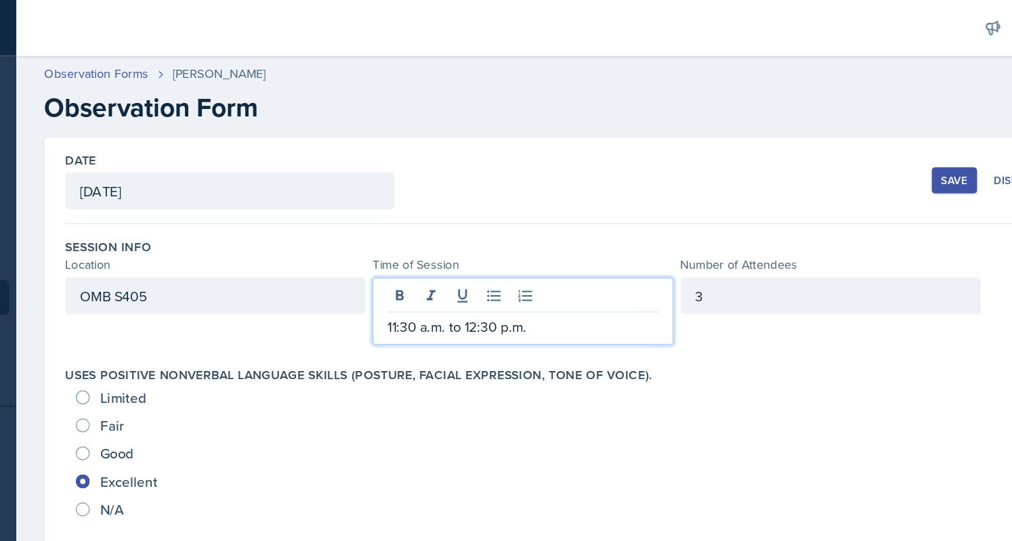
scroll to position [179, 0]
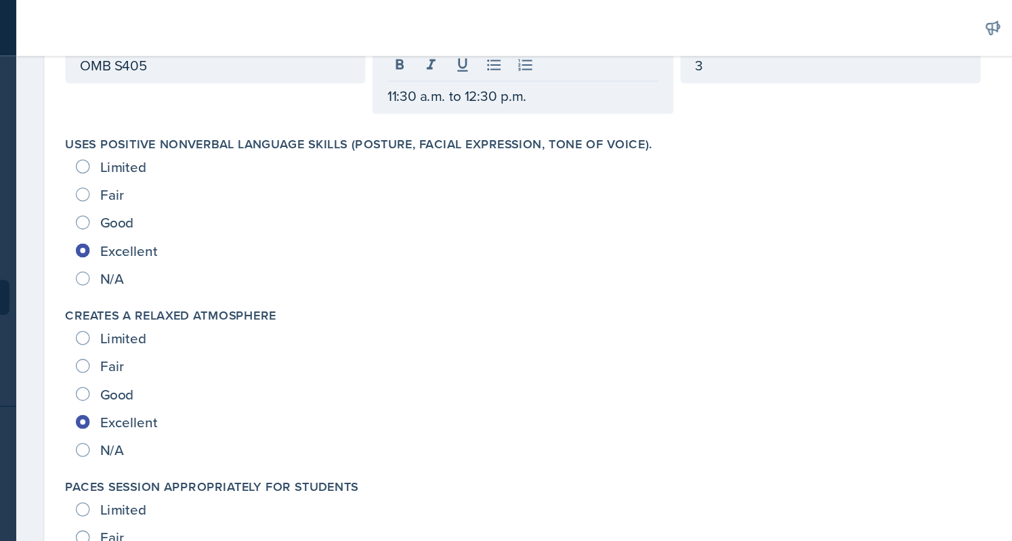
click at [362, 189] on div "Excellent" at bounding box center [592, 194] width 746 height 22
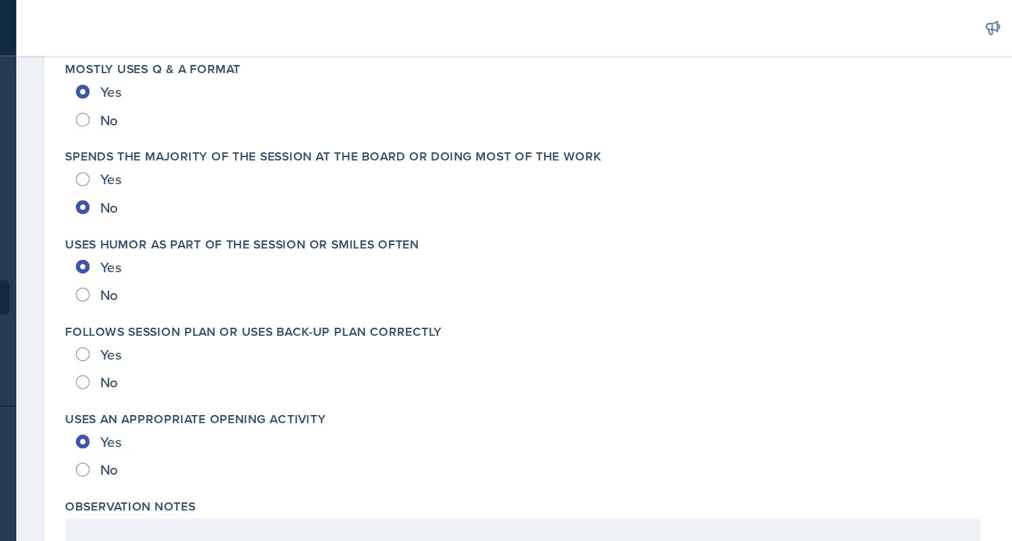
scroll to position [0, 0]
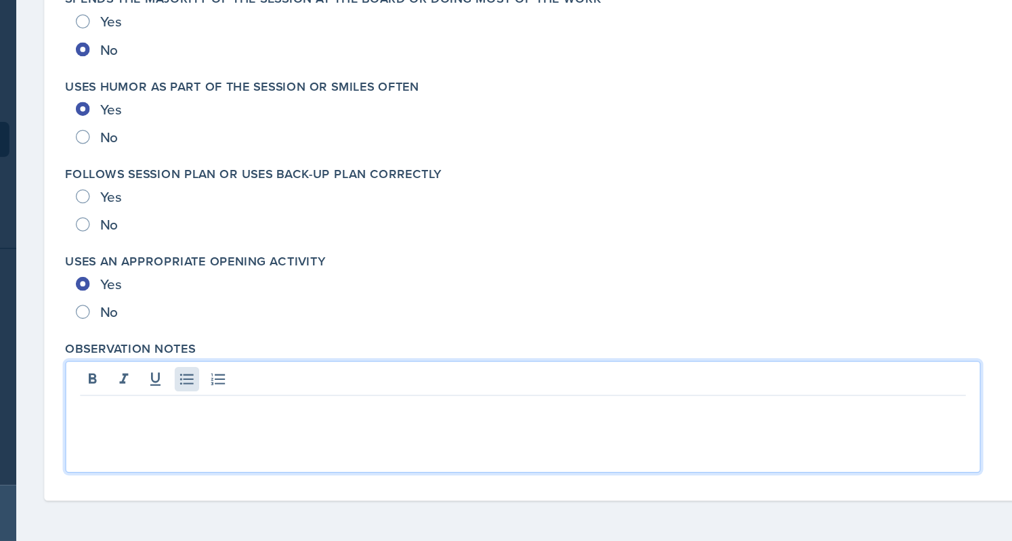
click at [304, 416] on div at bounding box center [565, 445] width 708 height 87
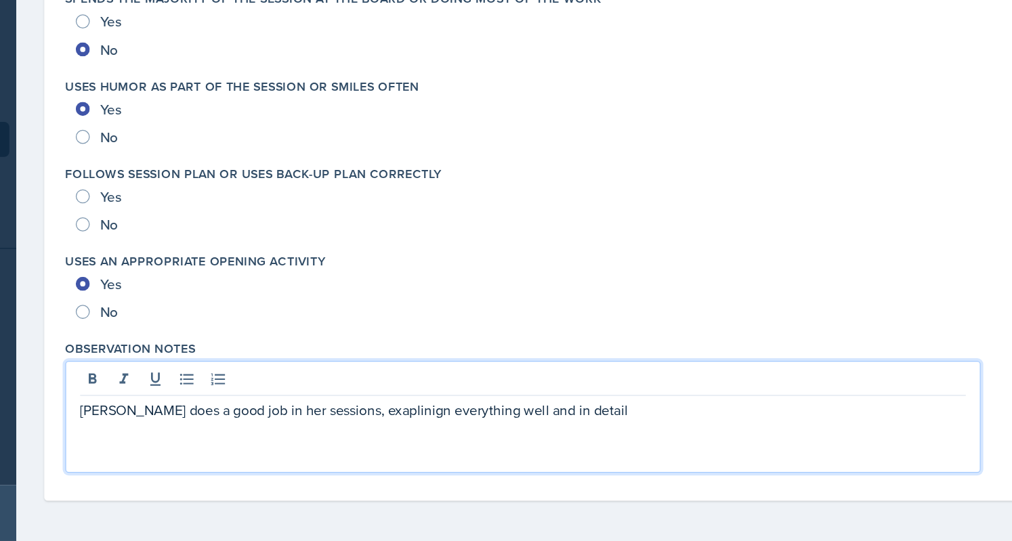
click at [417, 444] on p "[PERSON_NAME] does a good job in her sessions, exaplinign everything well and i…" at bounding box center [565, 439] width 685 height 16
click at [427, 442] on p "[PERSON_NAME] does a good job in her sessions, exaplinign everything well and i…" at bounding box center [565, 439] width 685 height 16
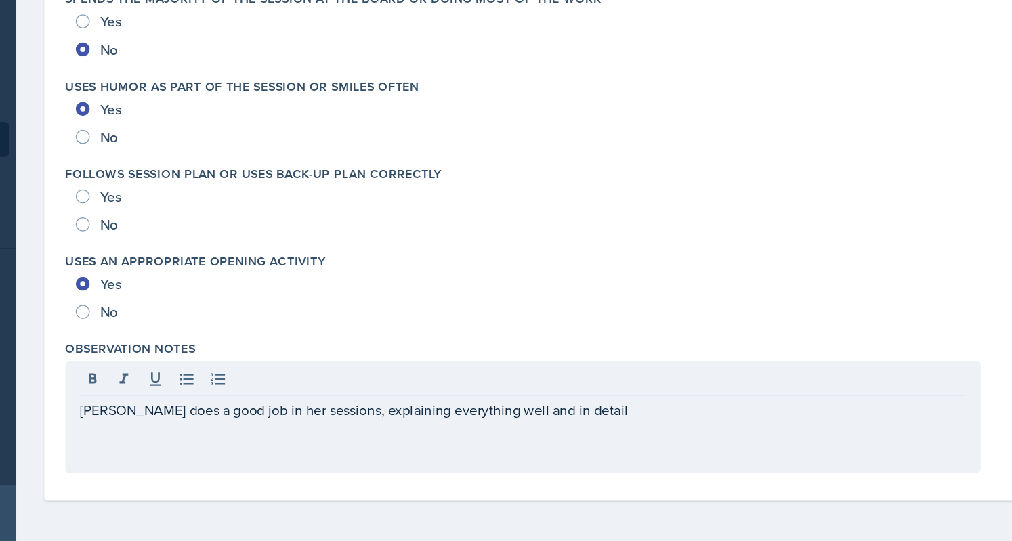
click at [626, 448] on div "[PERSON_NAME] does a good job in her sessions, explaining everything well and i…" at bounding box center [565, 445] width 708 height 87
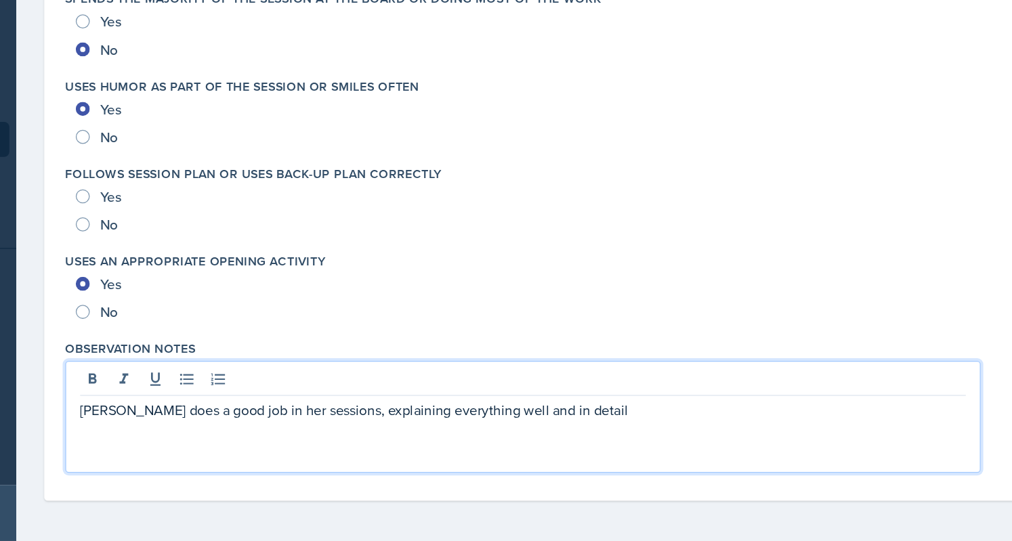
click at [620, 442] on p "[PERSON_NAME] does a good job in her sessions, explaining everything well and i…" at bounding box center [565, 439] width 685 height 16
click at [653, 440] on p "[PERSON_NAME] does a good job in her sessions, explaining everything well and i…" at bounding box center [565, 439] width 685 height 16
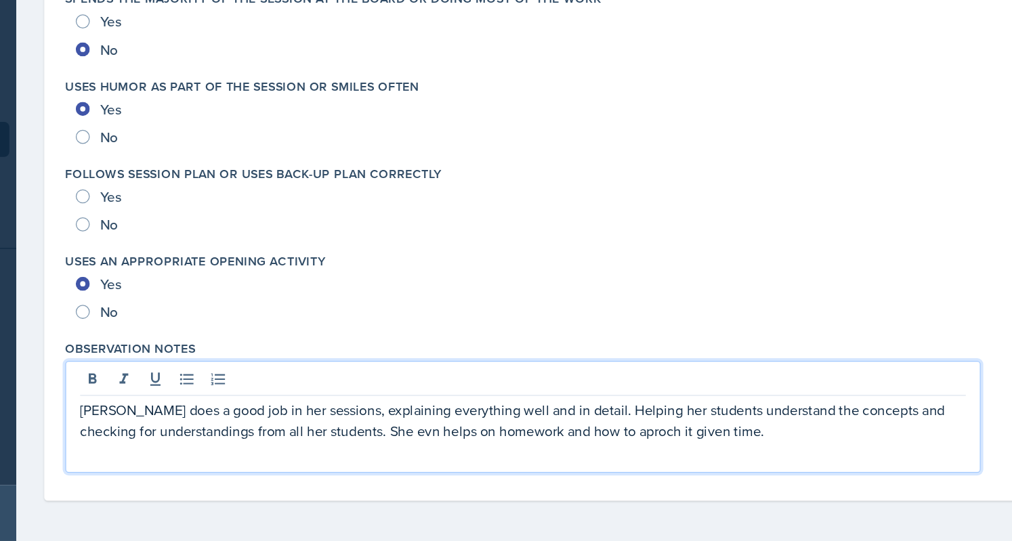
click at [450, 456] on p "[PERSON_NAME] does a good job in her sessions, explaining everything well and i…" at bounding box center [565, 447] width 685 height 33
click at [285, 457] on p "[PERSON_NAME] does a good job in her sessions, explaining everything well and i…" at bounding box center [565, 447] width 685 height 33
click at [487, 456] on p "[PERSON_NAME] does a good job in her sessions, explaining everything well and i…" at bounding box center [565, 447] width 685 height 33
click at [490, 457] on p "[PERSON_NAME] does a good job in her sessions, explaining everything well and i…" at bounding box center [565, 447] width 685 height 33
click at [620, 452] on p "[PERSON_NAME] does a good job in her sessions, explaining everything well and i…" at bounding box center [565, 447] width 685 height 33
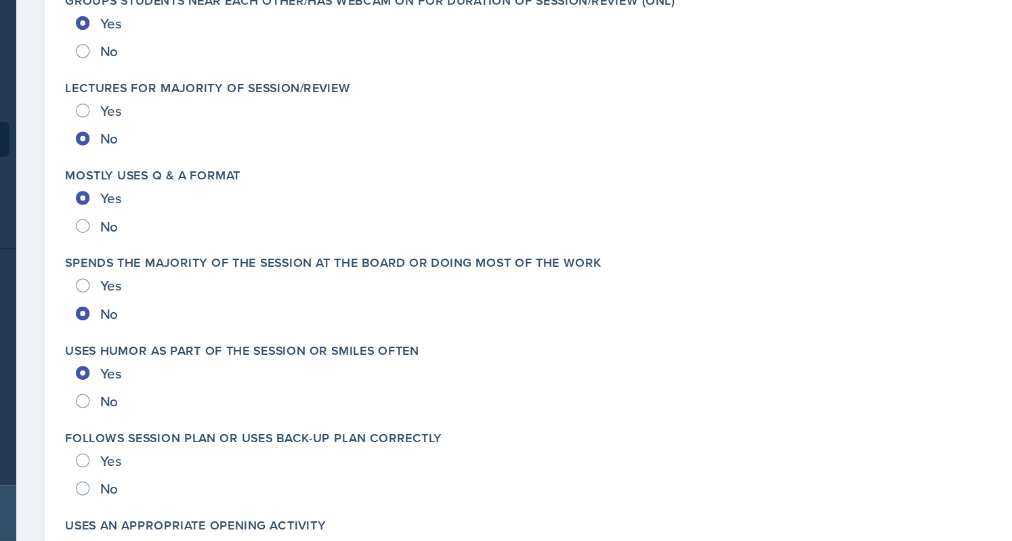
scroll to position [2425, 0]
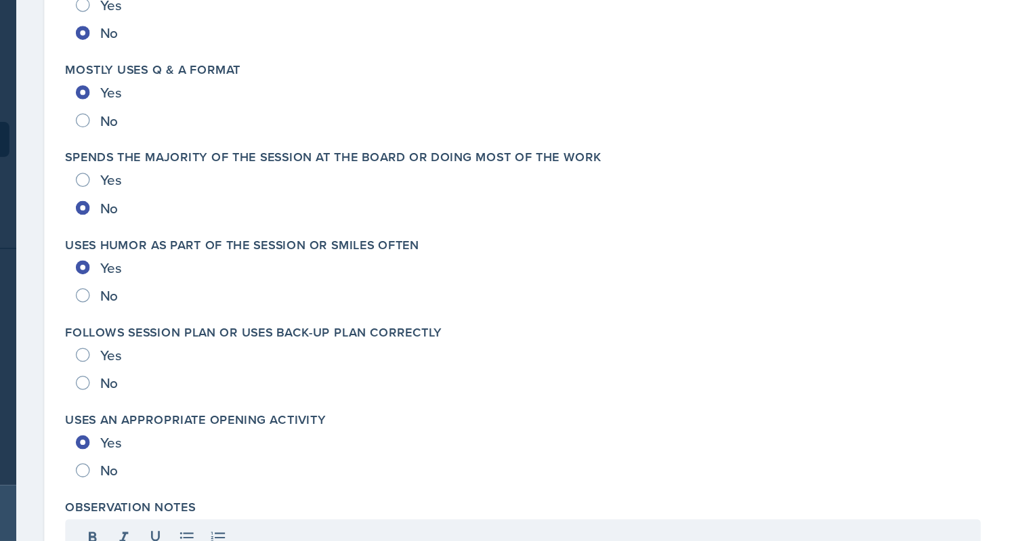
click at [236, 393] on div "Yes" at bounding box center [238, 397] width 38 height 22
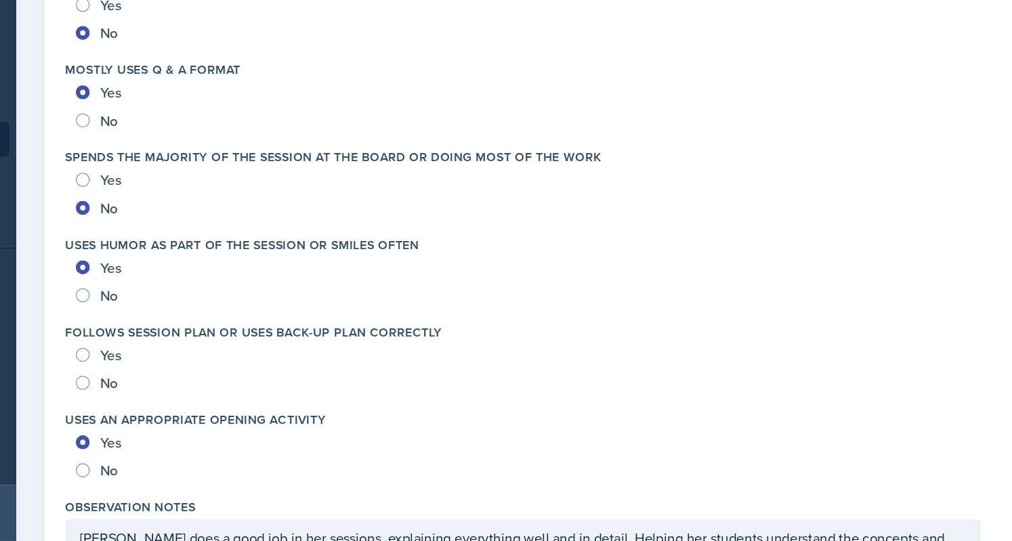
scroll to position [2424, 0]
click at [225, 393] on input "Yes" at bounding box center [224, 398] width 11 height 11
radio input "true"
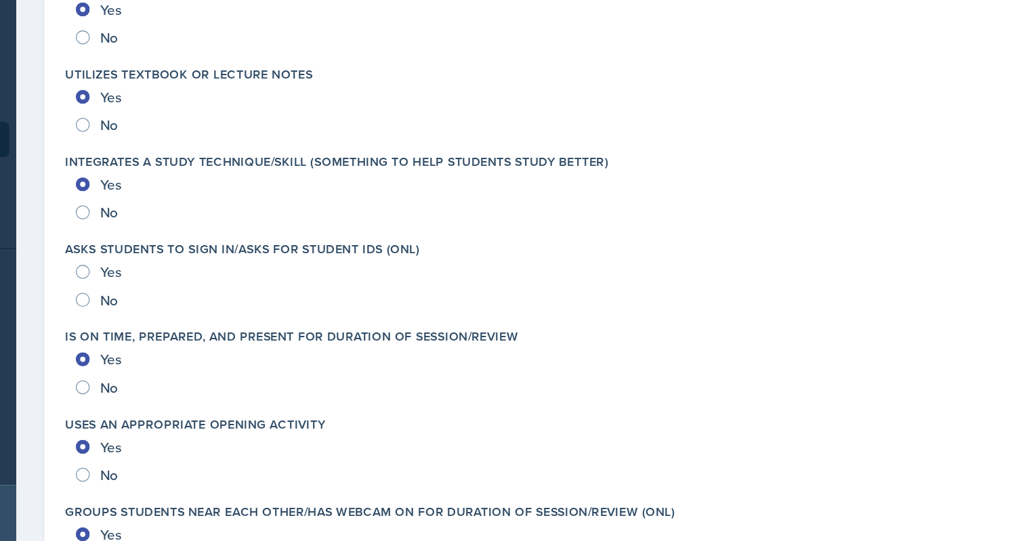
scroll to position [1946, 0]
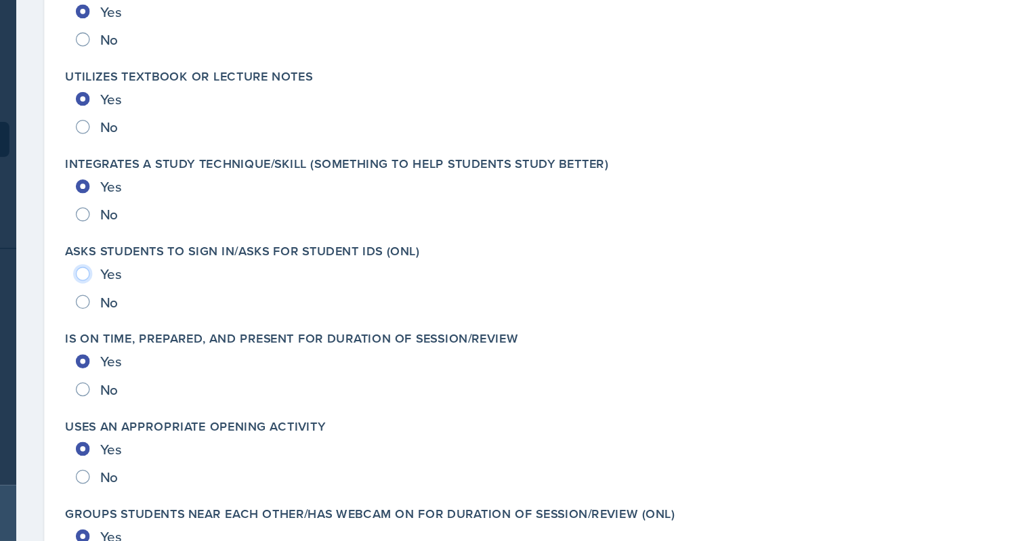
click at [225, 331] on input "Yes" at bounding box center [224, 334] width 11 height 11
radio input "true"
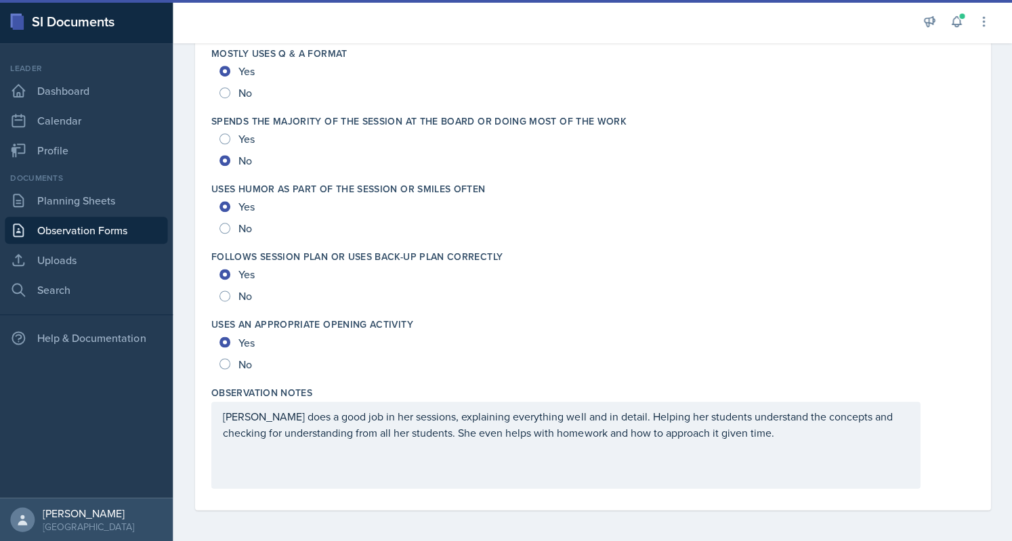
scroll to position [0, 0]
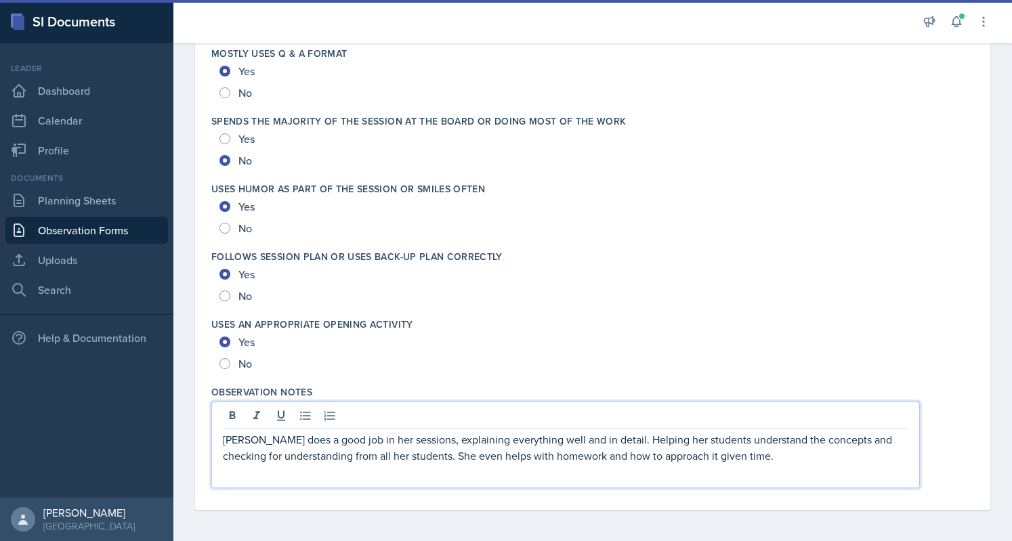
click at [653, 438] on p "[PERSON_NAME] does a good job in her sessions, explaining everything well and i…" at bounding box center [565, 447] width 685 height 33
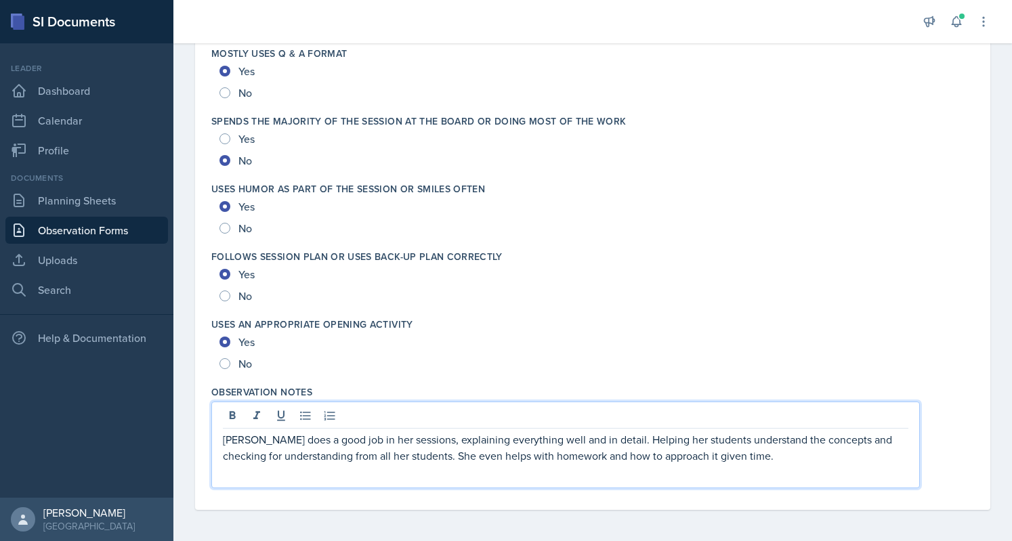
click at [653, 460] on p "[PERSON_NAME] does a good job in her sessions, explaining everything well and i…" at bounding box center [565, 447] width 685 height 33
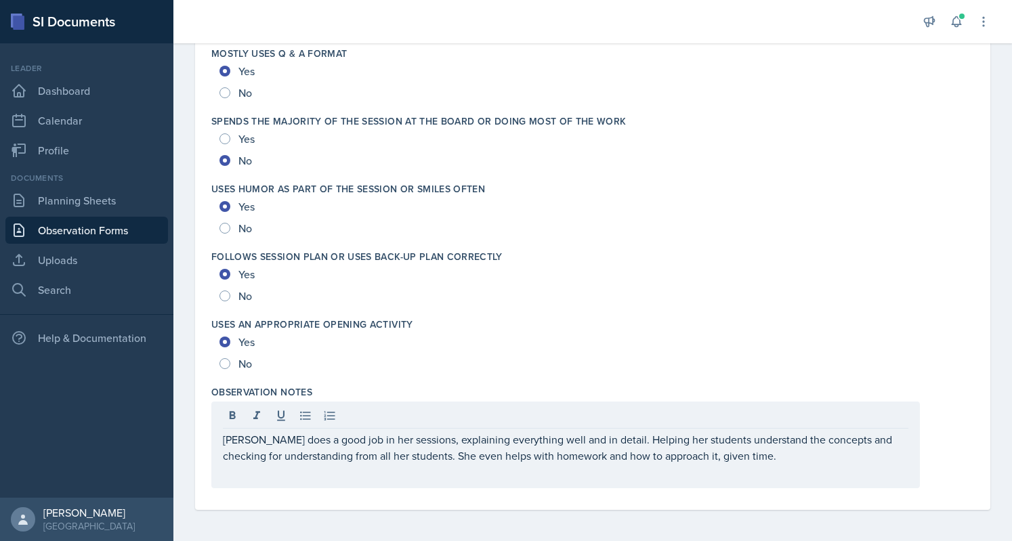
click at [653, 334] on div "Yes" at bounding box center [592, 342] width 746 height 22
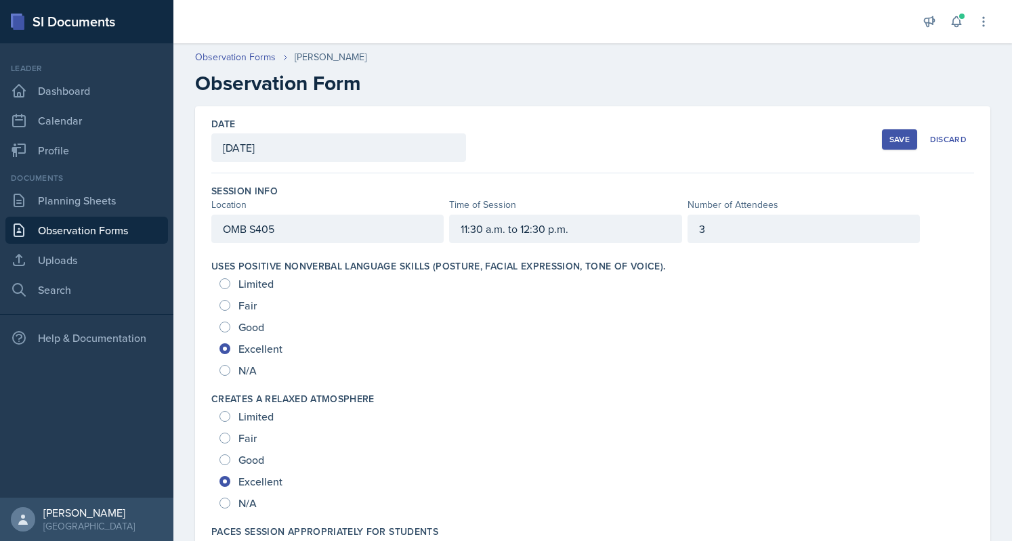
click at [653, 142] on div "Save" at bounding box center [899, 139] width 20 height 11
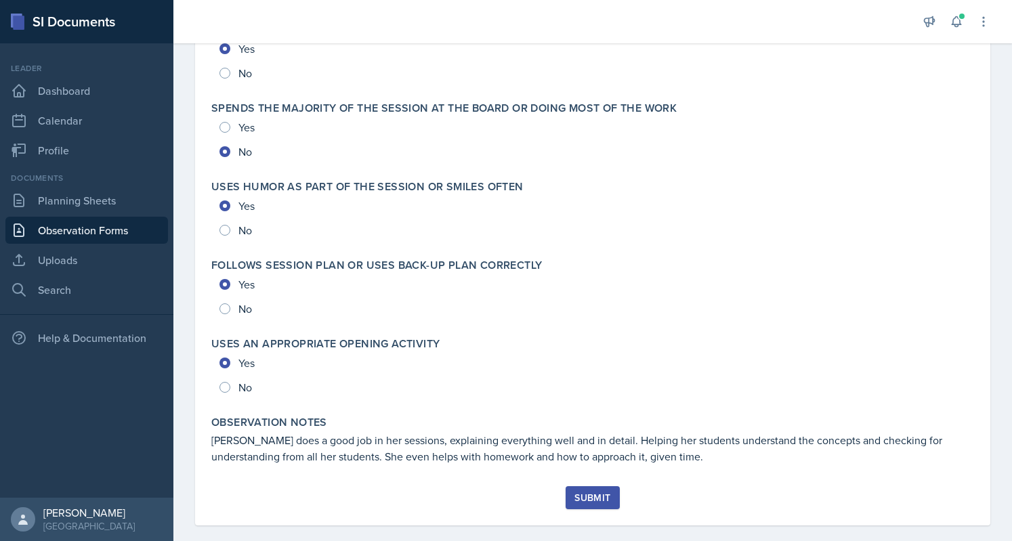
scroll to position [2902, 0]
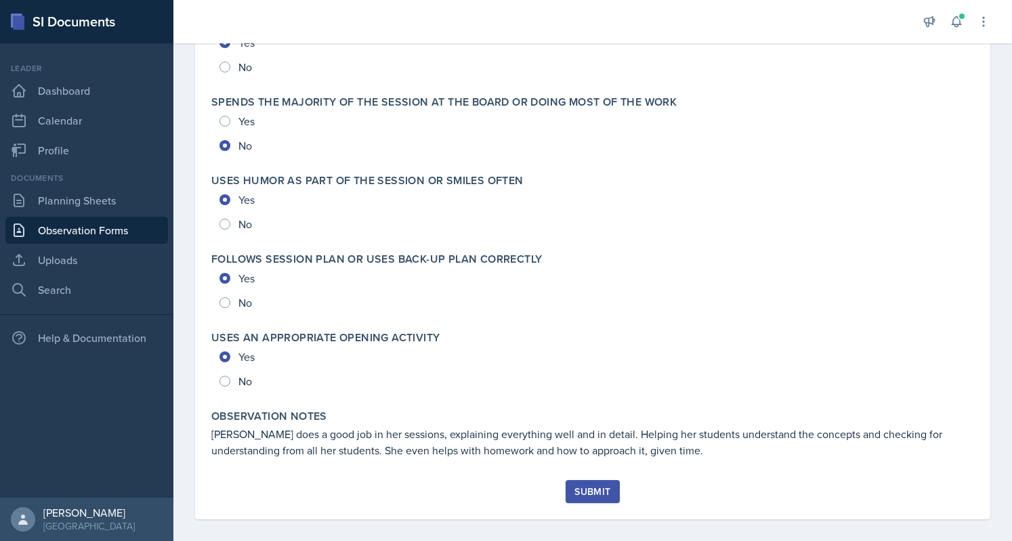
click at [607, 490] on button "Submit" at bounding box center [593, 491] width 54 height 23
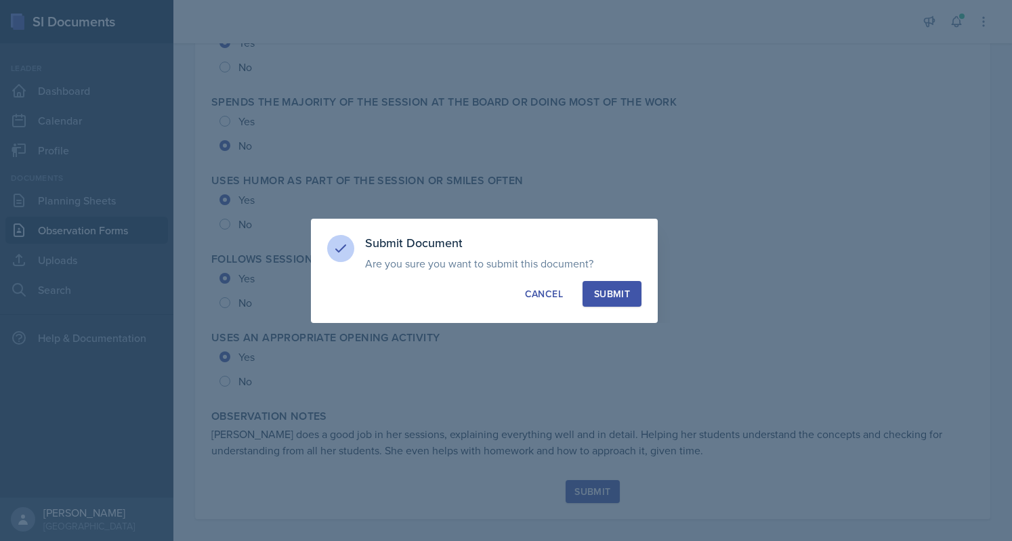
click at [614, 288] on div "Submit" at bounding box center [612, 294] width 36 height 14
radio input "true"
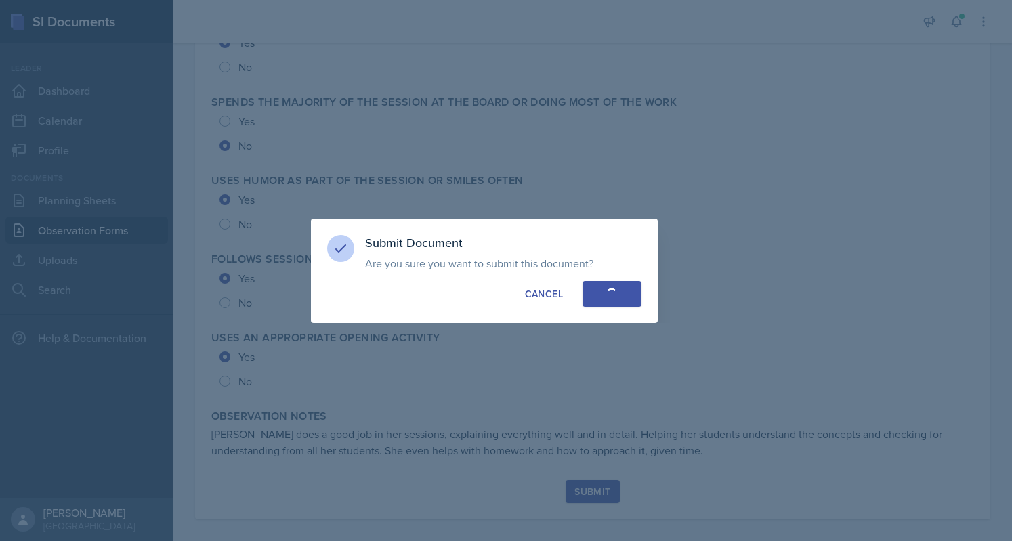
radio input "true"
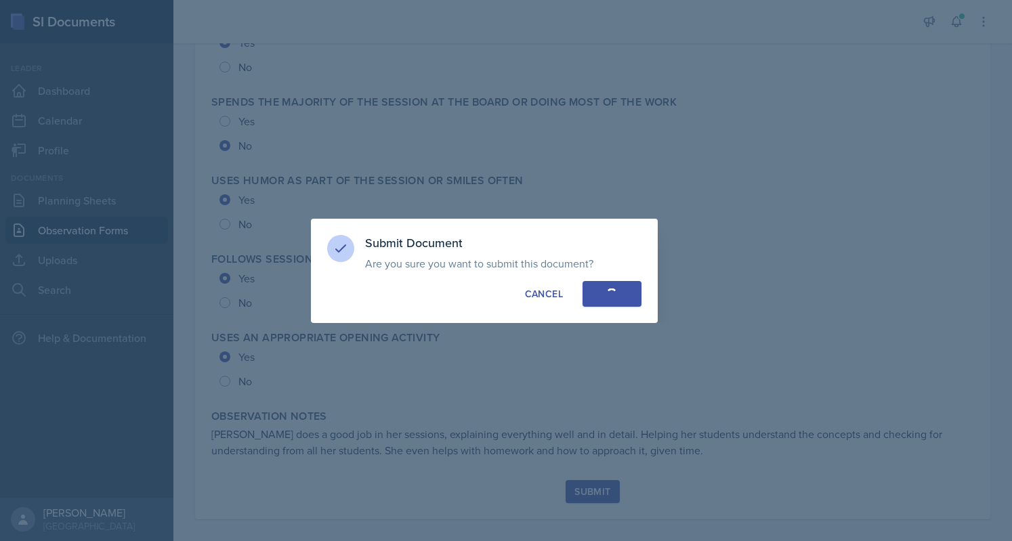
radio input "true"
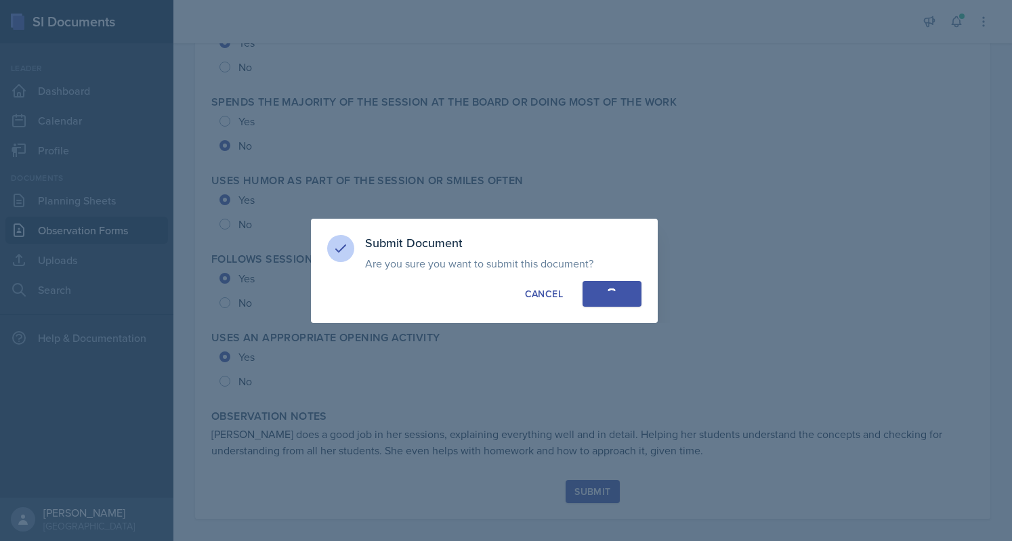
radio input "true"
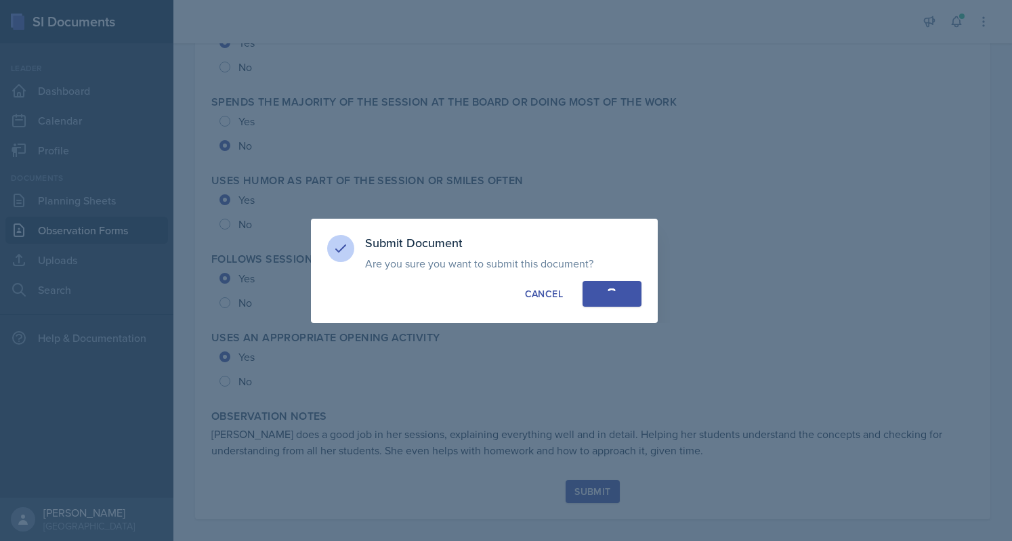
radio input "true"
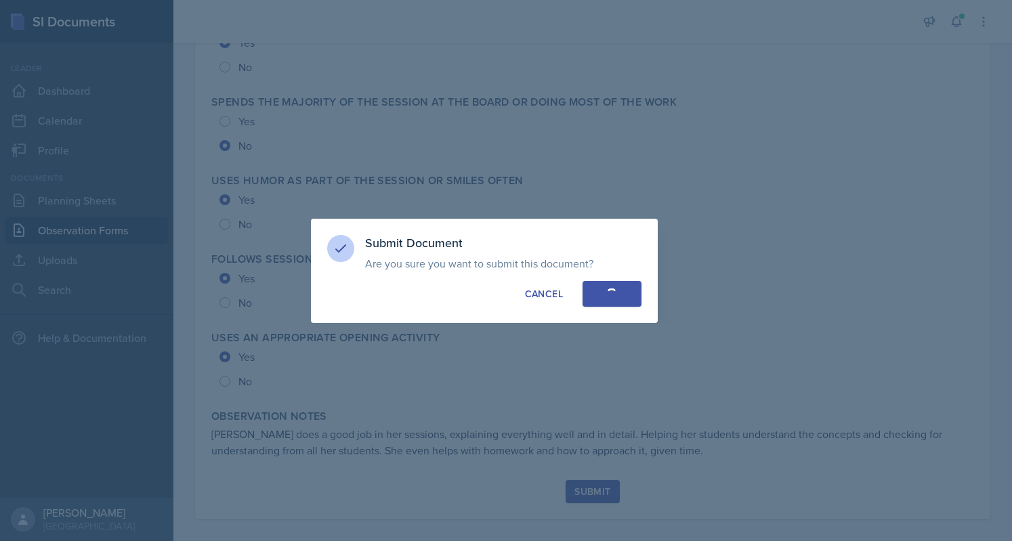
radio input "true"
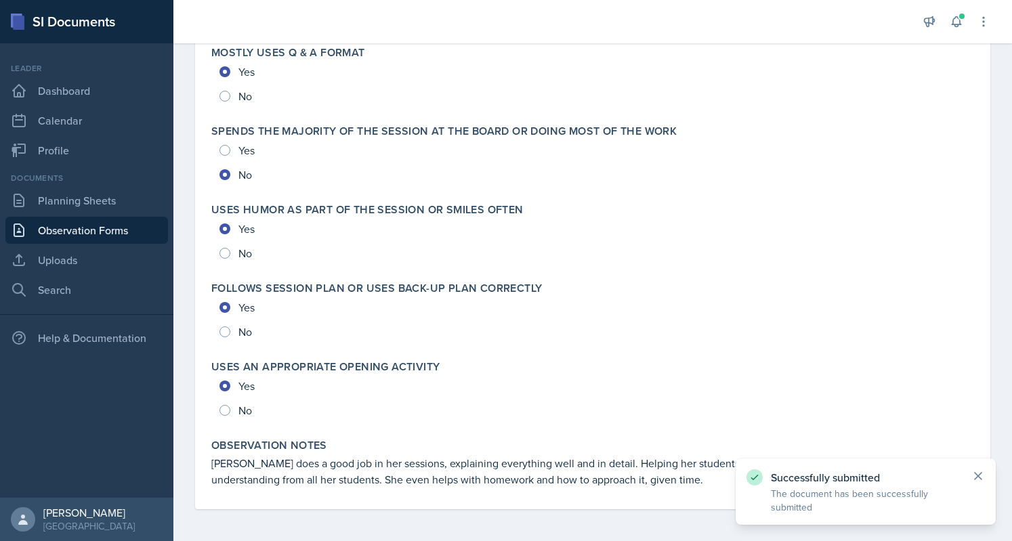
click at [653, 475] on icon at bounding box center [978, 476] width 7 height 7
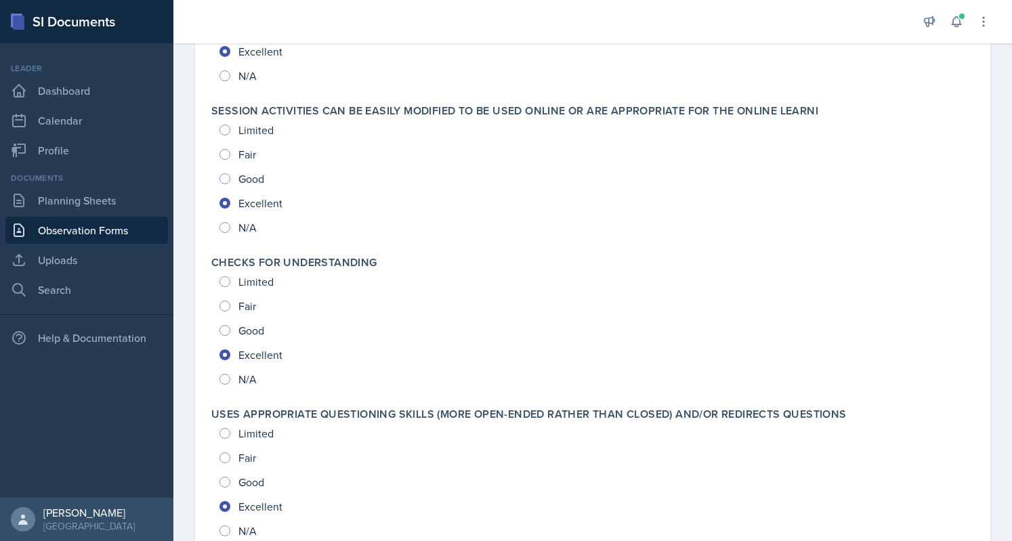
scroll to position [0, 0]
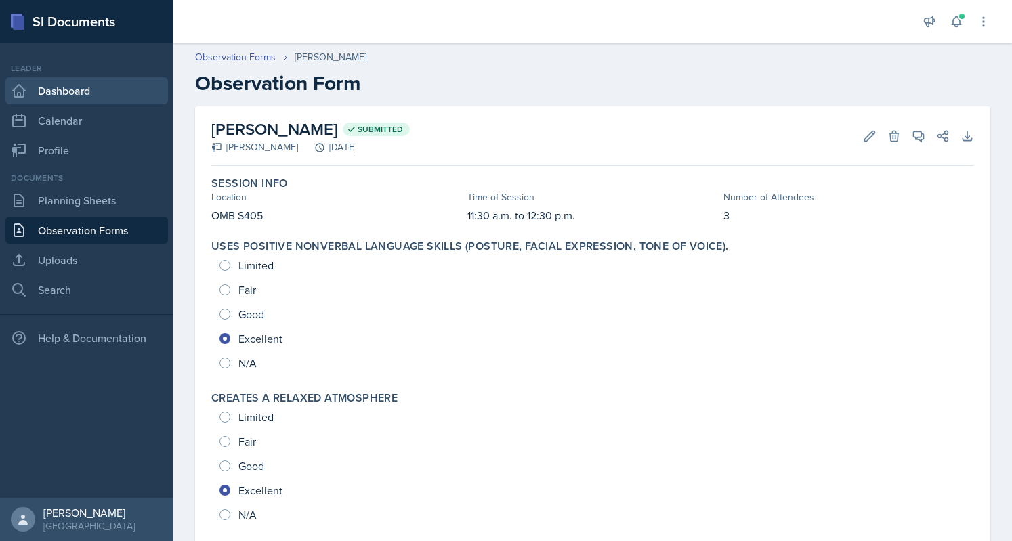
click at [67, 91] on link "Dashboard" at bounding box center [86, 90] width 163 height 27
